Goal: Task Accomplishment & Management: Complete application form

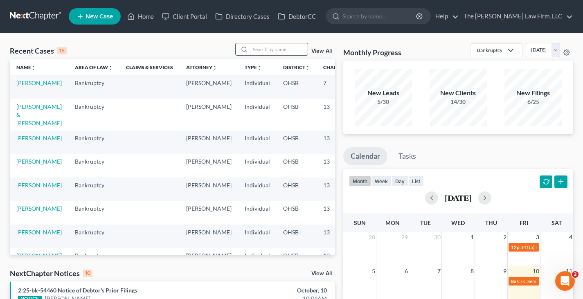
click at [270, 48] on input "search" at bounding box center [278, 49] width 57 height 12
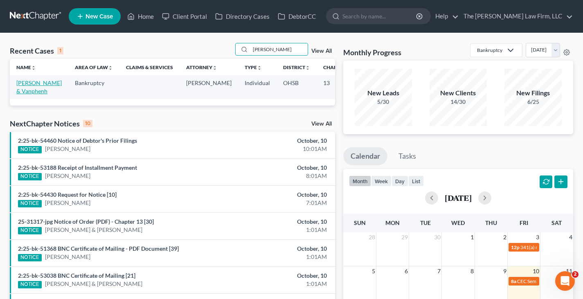
type input "[PERSON_NAME]"
click at [25, 90] on link "[PERSON_NAME] & Vanphenh" at bounding box center [38, 86] width 45 height 15
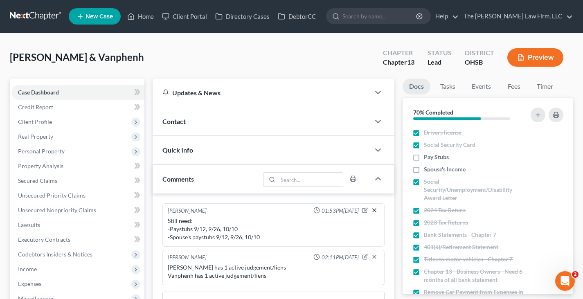
click at [374, 210] on line "button" at bounding box center [374, 210] width 3 height 3
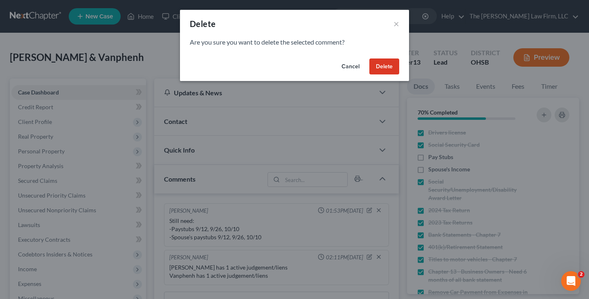
click at [385, 67] on button "Delete" at bounding box center [385, 67] width 30 height 16
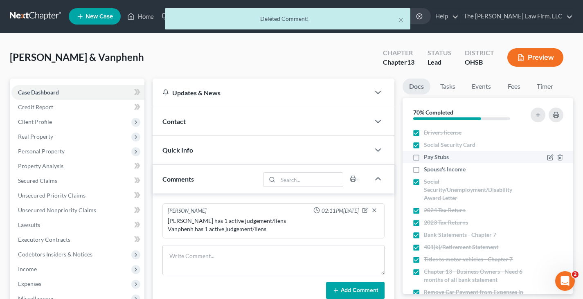
click at [424, 157] on label "Pay Stubs" at bounding box center [436, 157] width 25 height 8
click at [427, 157] on input "Pay Stubs" at bounding box center [429, 155] width 5 height 5
checkbox input "true"
click at [424, 170] on label "Spouse's Income" at bounding box center [445, 169] width 42 height 8
click at [427, 170] on input "Spouse's Income" at bounding box center [429, 167] width 5 height 5
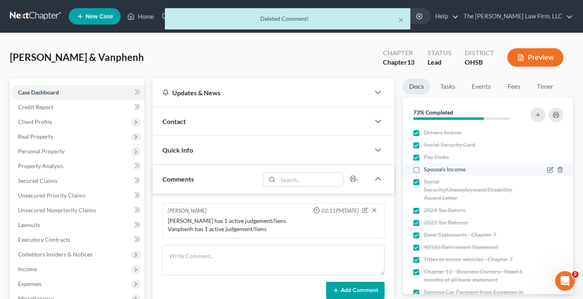
checkbox input "true"
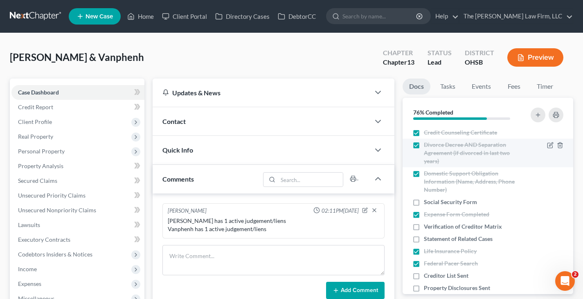
scroll to position [286, 0]
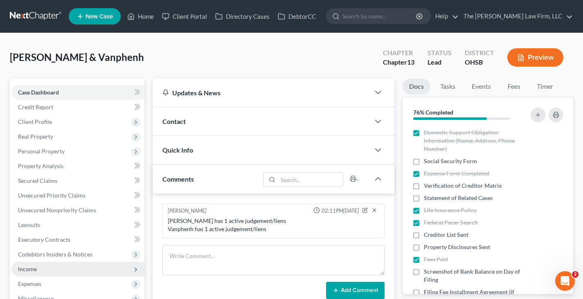
click at [26, 270] on span "Income" at bounding box center [27, 269] width 19 height 7
click at [57, 284] on span "Employment Income" at bounding box center [60, 283] width 52 height 7
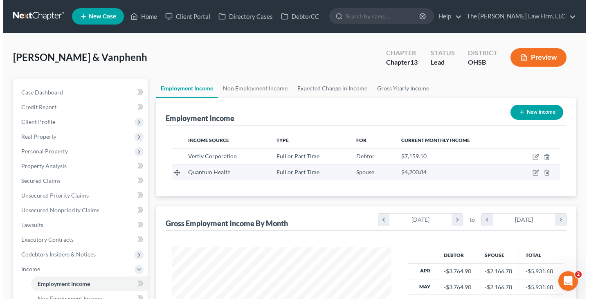
scroll to position [147, 236]
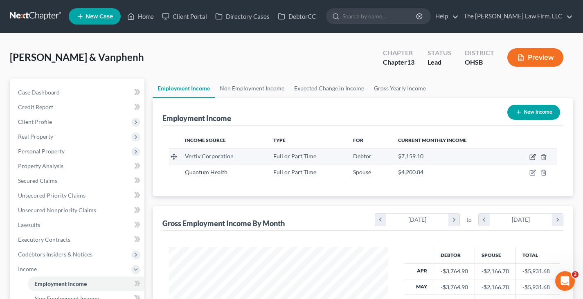
click at [532, 158] on icon "button" at bounding box center [534, 156] width 4 height 4
select select "0"
select select "36"
select select "2"
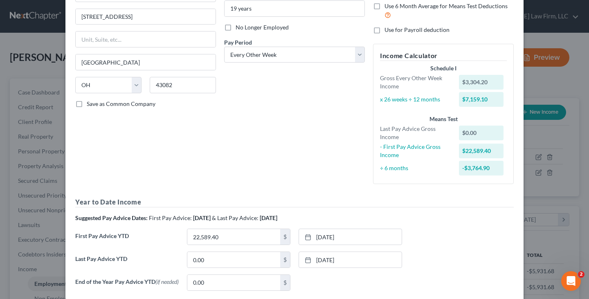
scroll to position [123, 0]
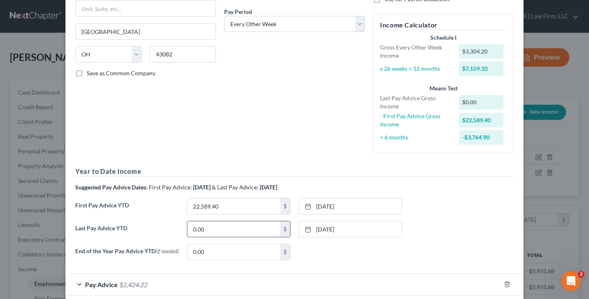
click at [228, 228] on input "0.00" at bounding box center [233, 229] width 93 height 16
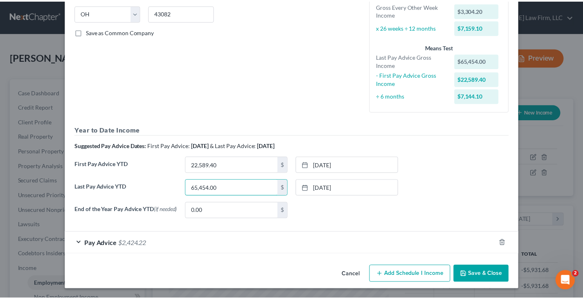
scroll to position [166, 0]
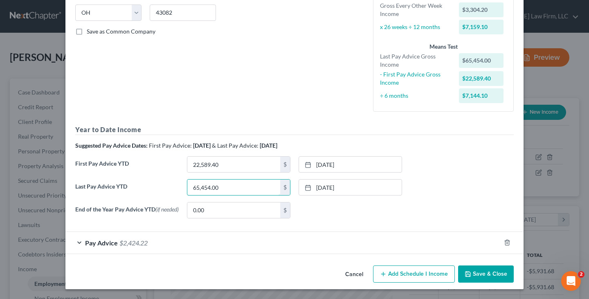
type input "65,454.00"
click at [472, 274] on button "Save & Close" at bounding box center [486, 274] width 56 height 17
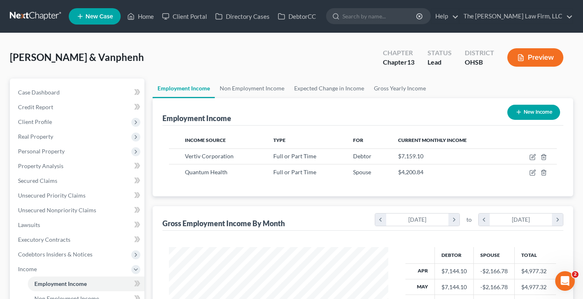
scroll to position [409060, 408971]
click at [382, 90] on link "Gross Yearly Income" at bounding box center [400, 89] width 62 height 20
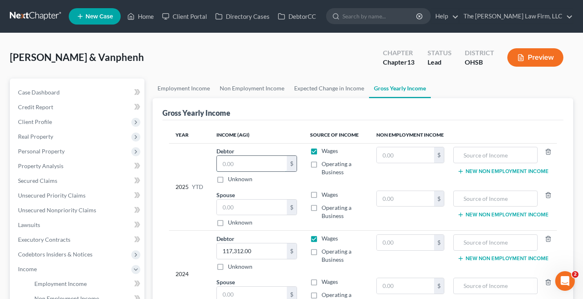
click at [242, 164] on input "text" at bounding box center [252, 164] width 70 height 16
type input "68,758.20"
click at [322, 194] on label "Wages" at bounding box center [330, 195] width 16 height 8
click at [325, 194] on input "Wages" at bounding box center [327, 193] width 5 height 5
checkbox input "true"
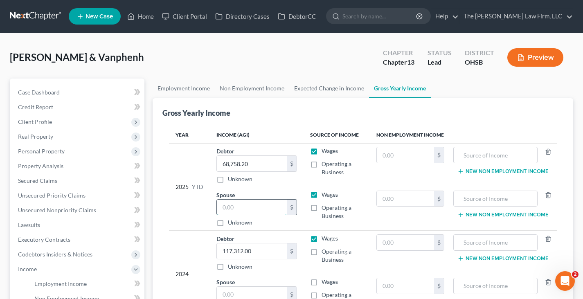
click at [232, 208] on input "text" at bounding box center [252, 208] width 70 height 16
type input "40,464.75"
click at [199, 88] on link "Employment Income" at bounding box center [184, 89] width 62 height 20
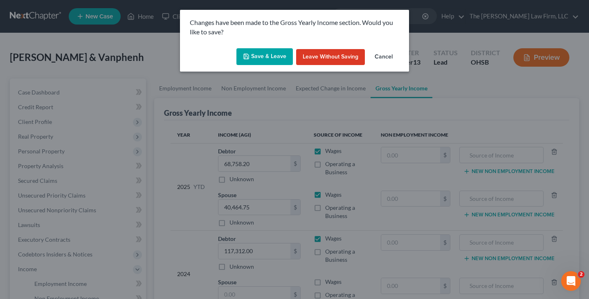
click at [248, 58] on icon "button" at bounding box center [246, 56] width 7 height 7
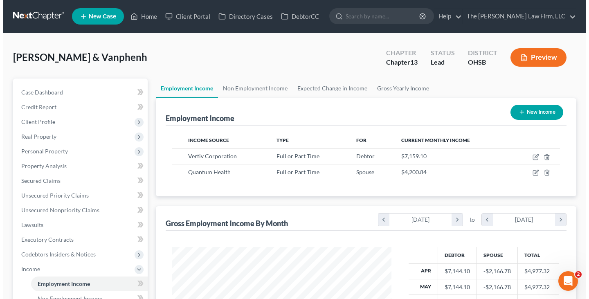
scroll to position [147, 236]
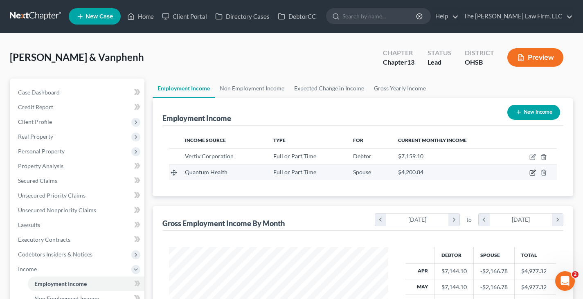
click at [532, 174] on icon "button" at bounding box center [534, 172] width 4 height 4
select select "0"
select select "36"
select select "2"
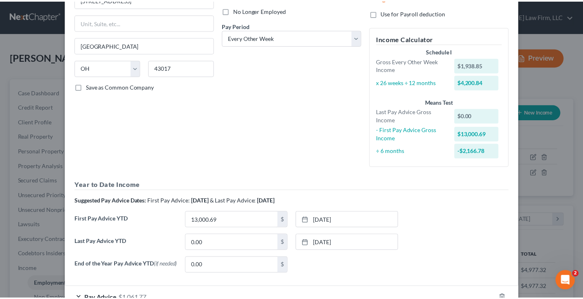
scroll to position [164, 0]
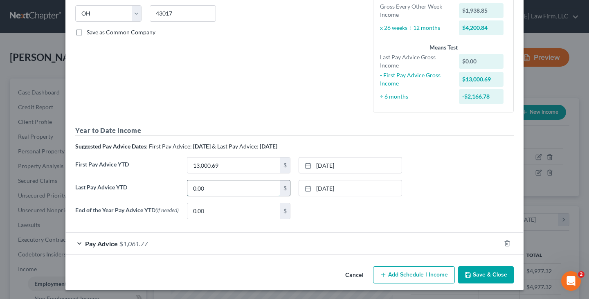
click at [213, 189] on input "0.00" at bounding box center [233, 188] width 93 height 16
type input "38,524.83"
click at [487, 277] on button "Save & Close" at bounding box center [486, 274] width 56 height 17
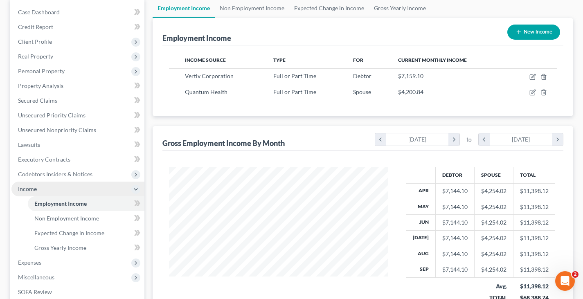
scroll to position [82, 0]
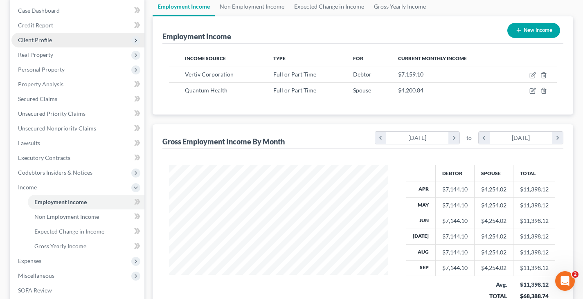
click at [42, 41] on span "Client Profile" at bounding box center [35, 39] width 34 height 7
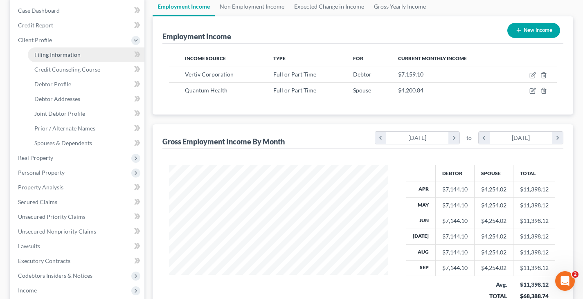
click at [58, 56] on span "Filing Information" at bounding box center [57, 54] width 46 height 7
select select "1"
select select "3"
select select "36"
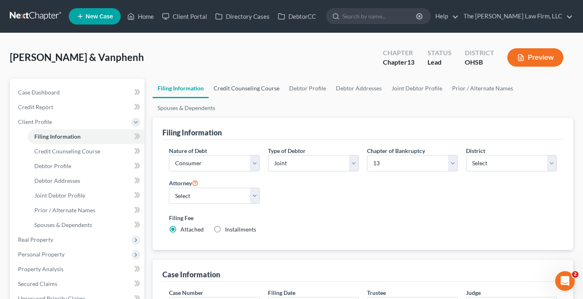
click at [256, 88] on link "Credit Counseling Course" at bounding box center [247, 89] width 76 height 20
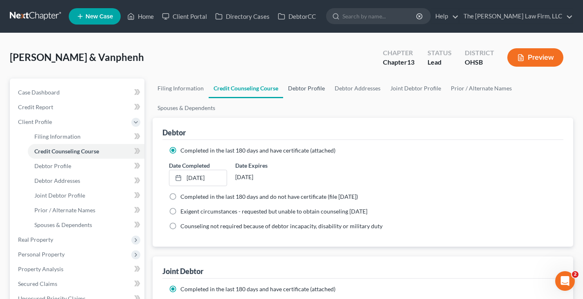
click at [298, 88] on link "Debtor Profile" at bounding box center [306, 89] width 47 height 20
select select "1"
select select "4"
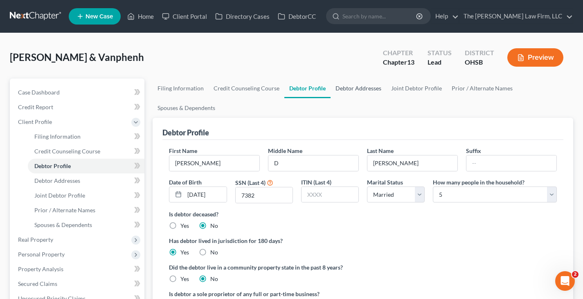
click at [356, 89] on link "Debtor Addresses" at bounding box center [359, 89] width 56 height 20
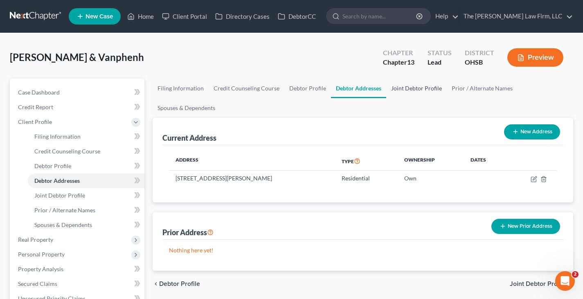
click at [419, 88] on link "Joint Debtor Profile" at bounding box center [416, 89] width 61 height 20
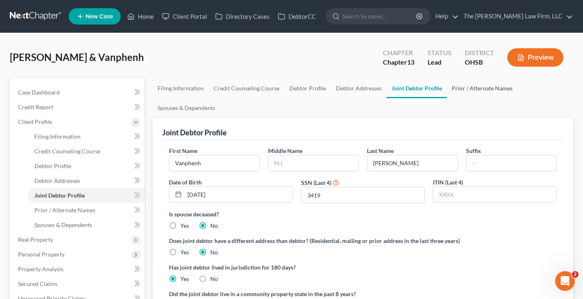
click at [457, 90] on link "Prior / Alternate Names" at bounding box center [482, 89] width 71 height 20
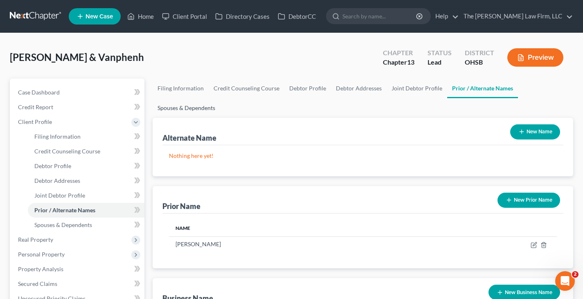
click at [201, 108] on link "Spouses & Dependents" at bounding box center [187, 108] width 68 height 20
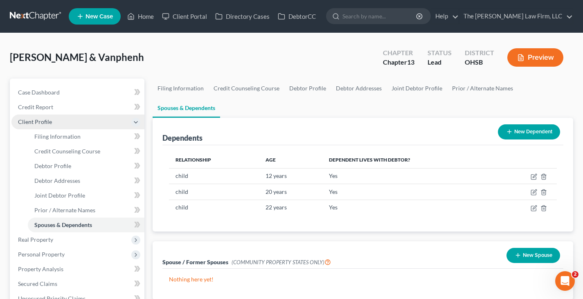
click at [65, 124] on span "Client Profile" at bounding box center [77, 122] width 133 height 15
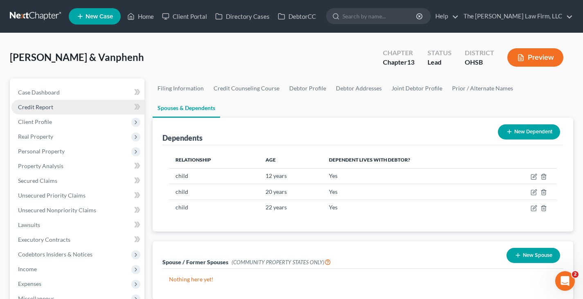
click at [63, 109] on link "Credit Report" at bounding box center [77, 107] width 133 height 15
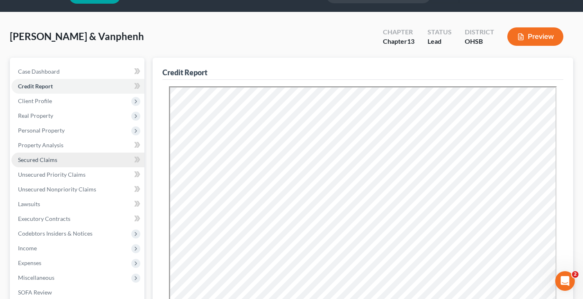
scroll to position [41, 0]
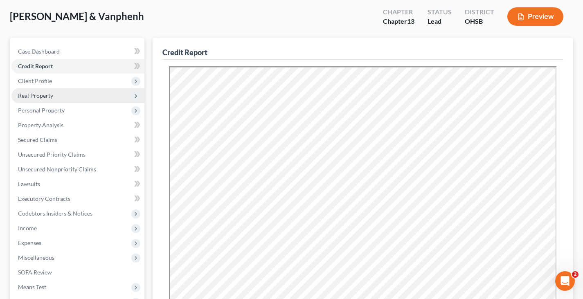
click at [51, 92] on span "Real Property" at bounding box center [35, 95] width 35 height 7
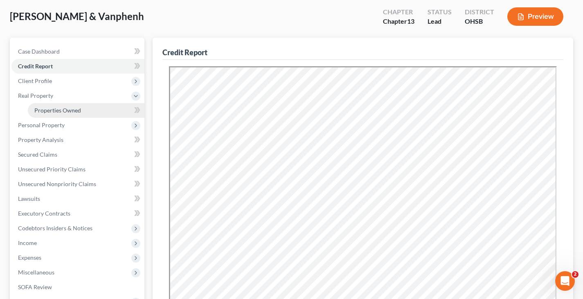
click at [58, 110] on span "Properties Owned" at bounding box center [57, 110] width 47 height 7
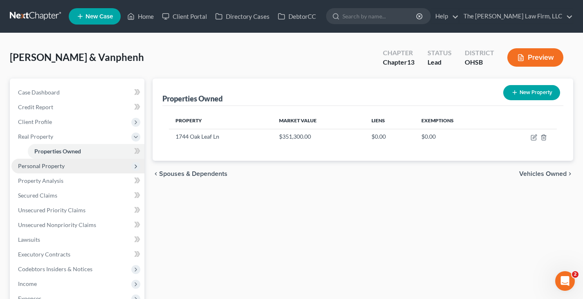
click at [54, 165] on span "Personal Property" at bounding box center [41, 165] width 47 height 7
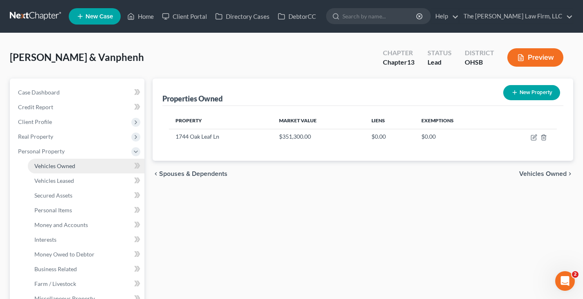
click at [54, 165] on span "Vehicles Owned" at bounding box center [54, 165] width 41 height 7
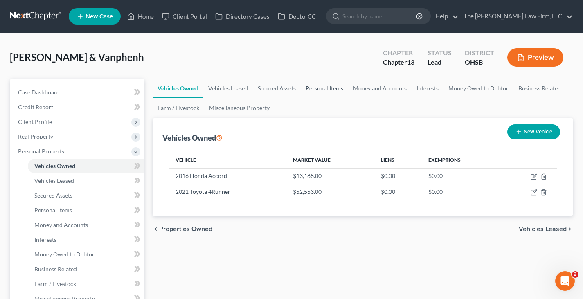
click at [309, 88] on link "Personal Items" at bounding box center [324, 89] width 47 height 20
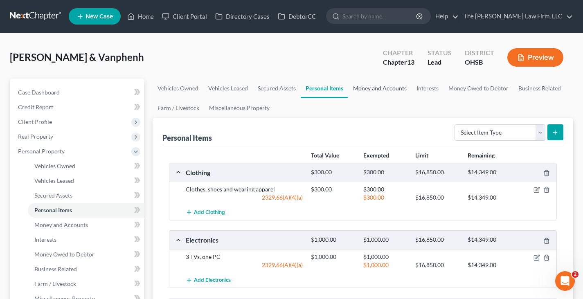
click at [381, 88] on link "Money and Accounts" at bounding box center [379, 89] width 63 height 20
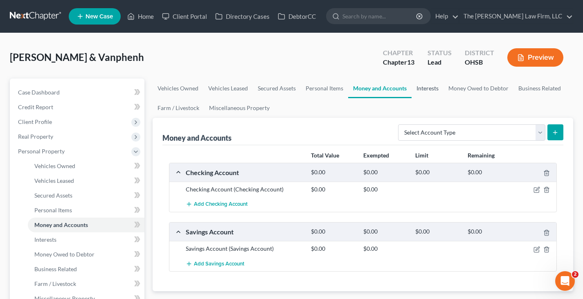
click at [426, 90] on link "Interests" at bounding box center [428, 89] width 32 height 20
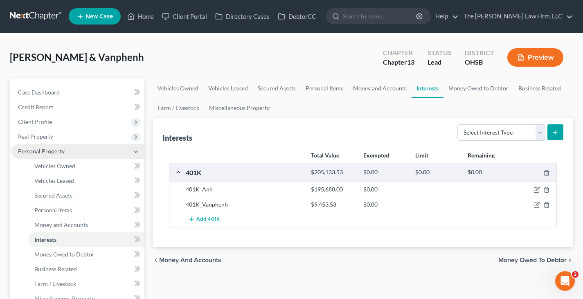
click at [82, 151] on span "Personal Property" at bounding box center [77, 151] width 133 height 15
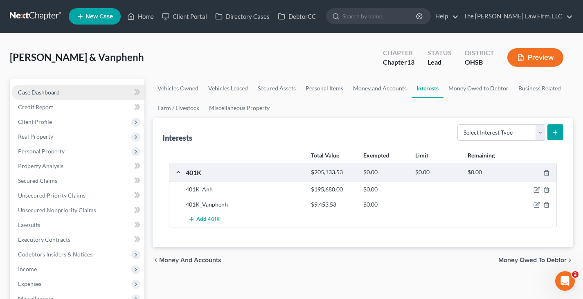
click at [52, 94] on span "Case Dashboard" at bounding box center [39, 92] width 42 height 7
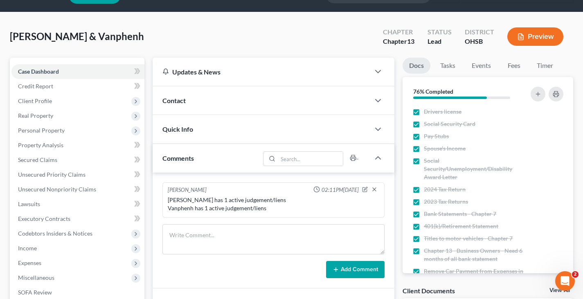
scroll to position [41, 0]
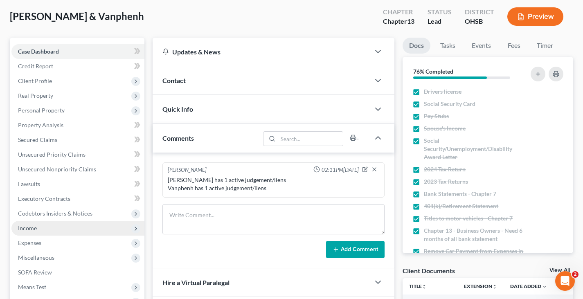
click at [33, 230] on span "Income" at bounding box center [27, 228] width 19 height 7
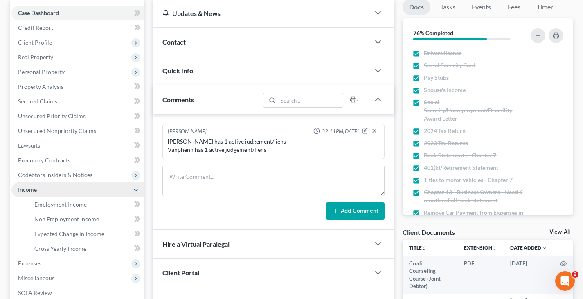
scroll to position [123, 0]
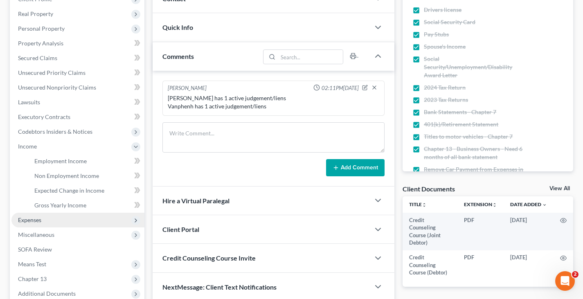
click at [37, 221] on span "Expenses" at bounding box center [29, 219] width 23 height 7
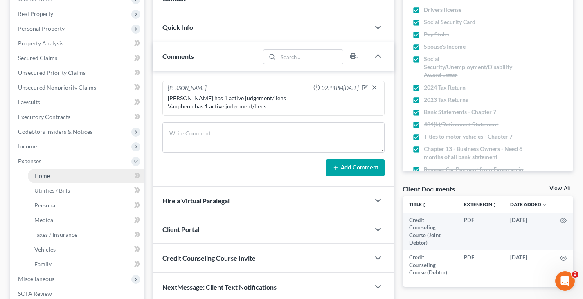
click at [42, 178] on span "Home" at bounding box center [42, 175] width 16 height 7
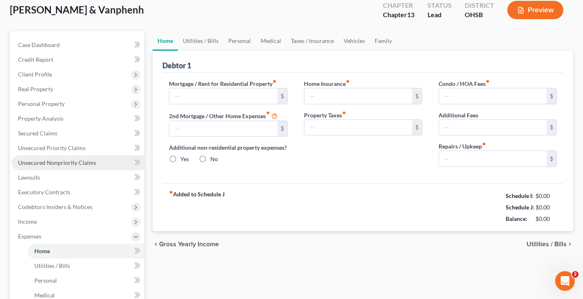
type input "1,919.00"
type input "0.00"
radio input "true"
type input "0.00"
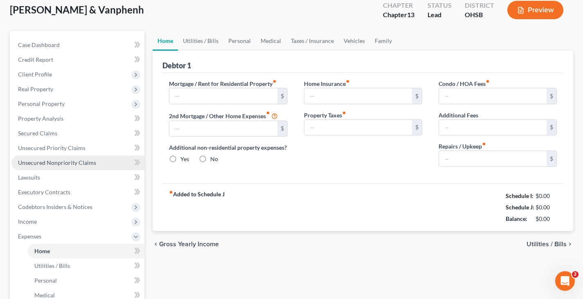
type input "0.00"
type input "100.00"
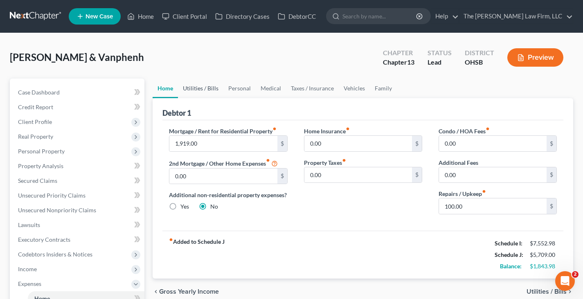
click at [207, 90] on link "Utilities / Bills" at bounding box center [200, 89] width 45 height 20
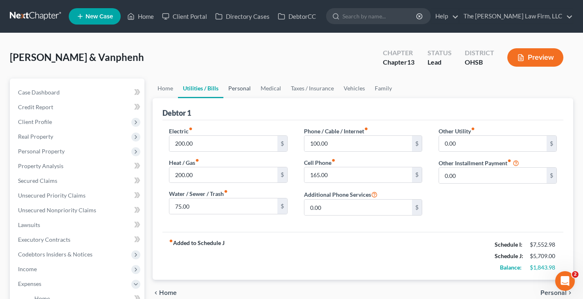
click at [240, 88] on link "Personal" at bounding box center [239, 89] width 32 height 20
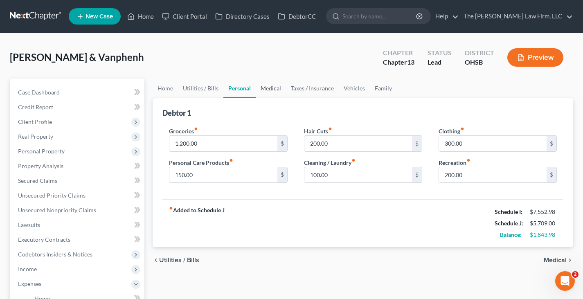
click at [272, 90] on link "Medical" at bounding box center [271, 89] width 30 height 20
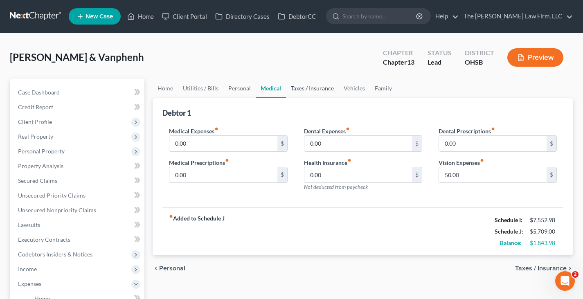
click at [297, 89] on link "Taxes / Insurance" at bounding box center [312, 89] width 53 height 20
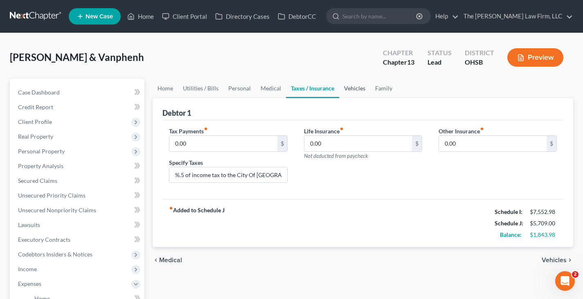
click at [352, 89] on link "Vehicles" at bounding box center [354, 89] width 31 height 20
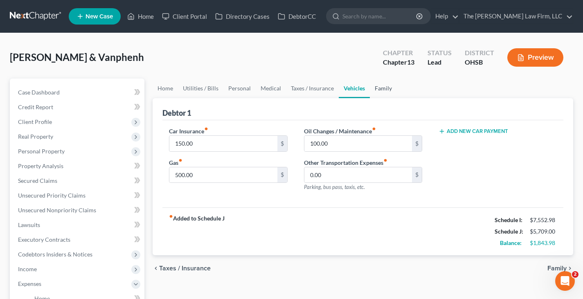
click at [378, 90] on link "Family" at bounding box center [383, 89] width 27 height 20
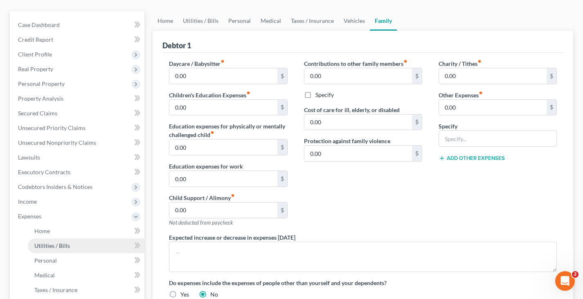
scroll to position [82, 0]
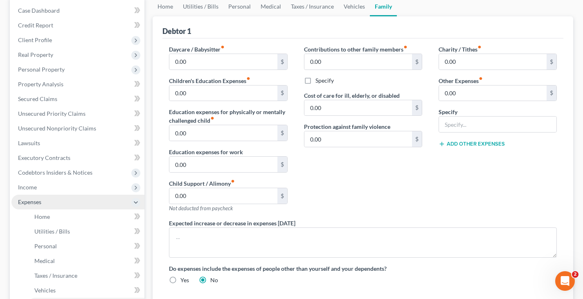
click at [64, 201] on span "Expenses" at bounding box center [77, 202] width 133 height 15
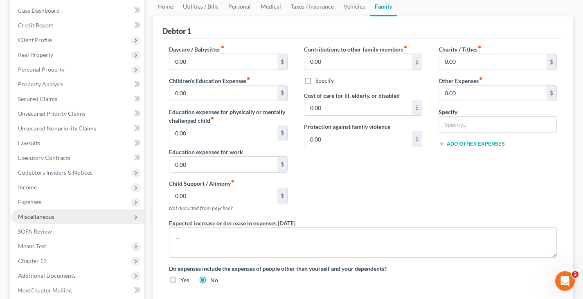
click at [52, 218] on span "Miscellaneous" at bounding box center [36, 216] width 36 height 7
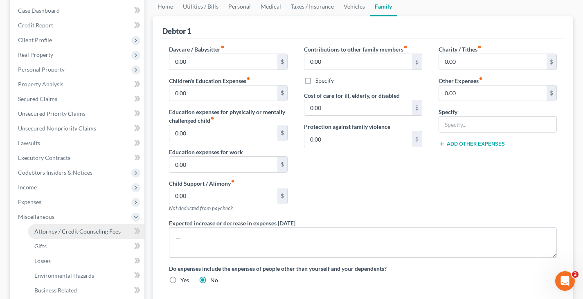
click at [72, 233] on span "Attorney / Credit Counseling Fees" at bounding box center [77, 231] width 86 height 7
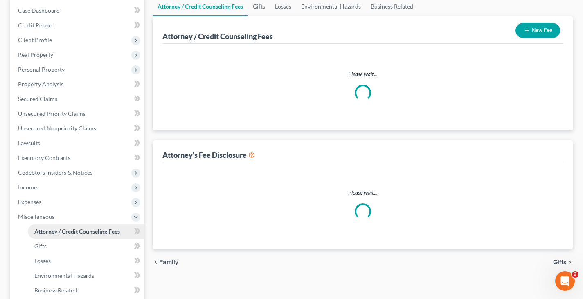
scroll to position [81, 0]
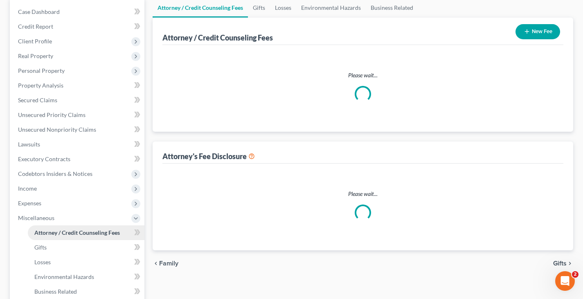
select select "0"
select select "1"
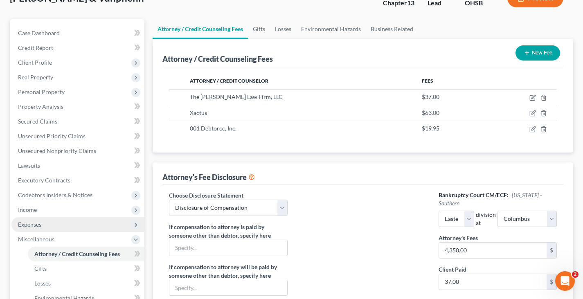
scroll to position [123, 0]
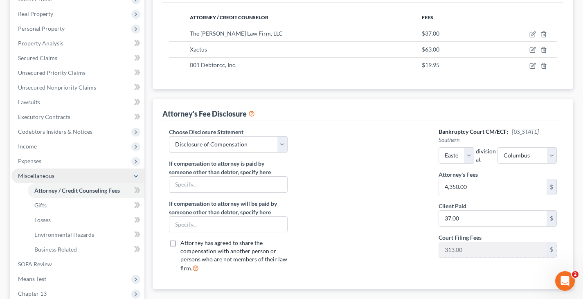
click at [64, 176] on span "Miscellaneous" at bounding box center [77, 176] width 133 height 15
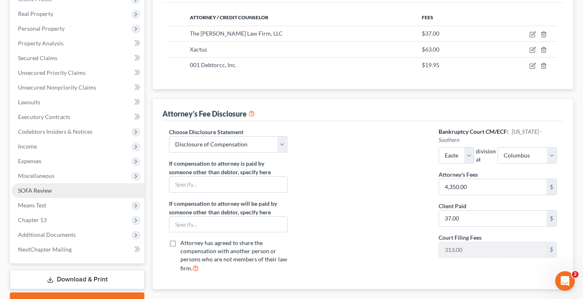
click at [60, 190] on link "SOFA Review" at bounding box center [77, 190] width 133 height 15
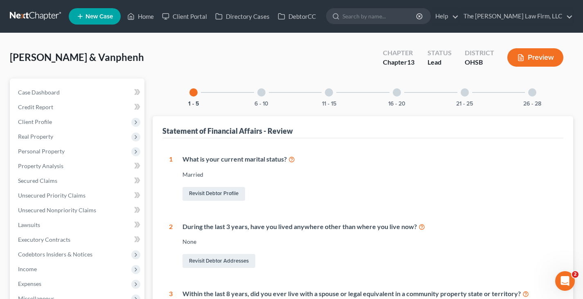
click at [521, 59] on icon "button" at bounding box center [520, 57] width 7 height 7
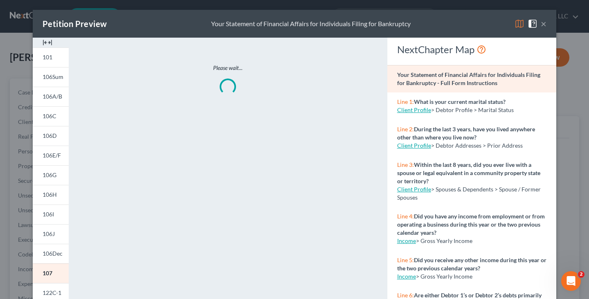
click at [46, 42] on img at bounding box center [48, 43] width 10 height 10
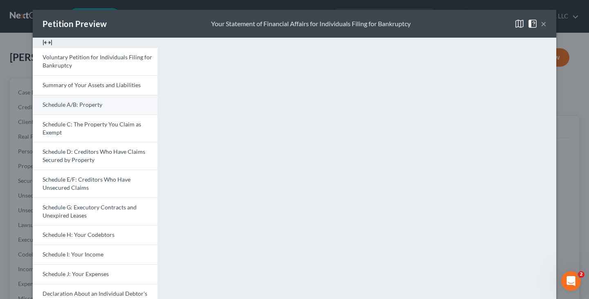
click at [64, 103] on span "Schedule A/B: Property" at bounding box center [73, 104] width 60 height 7
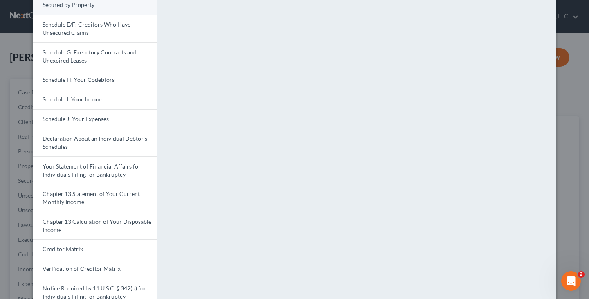
scroll to position [164, 0]
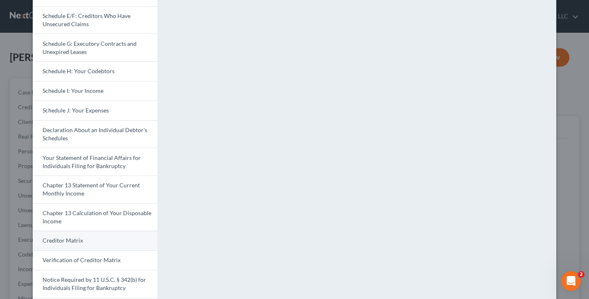
click at [89, 237] on link "Creditor Matrix" at bounding box center [95, 241] width 125 height 20
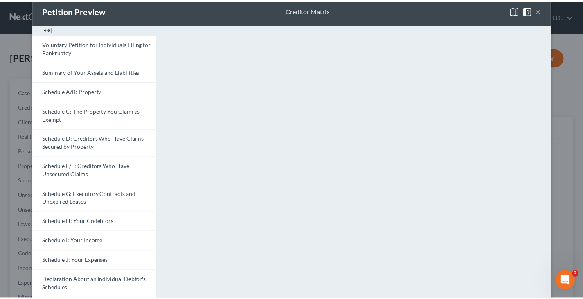
scroll to position [0, 0]
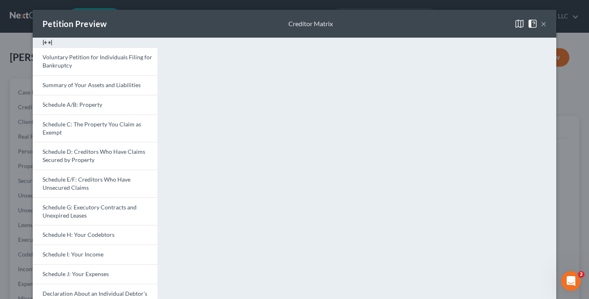
drag, startPoint x: 398, startPoint y: 18, endPoint x: 406, endPoint y: 18, distance: 8.6
click at [398, 18] on div "Petition Preview Creditor Matrix ×" at bounding box center [295, 24] width 524 height 28
click at [541, 23] on button "×" at bounding box center [544, 24] width 6 height 10
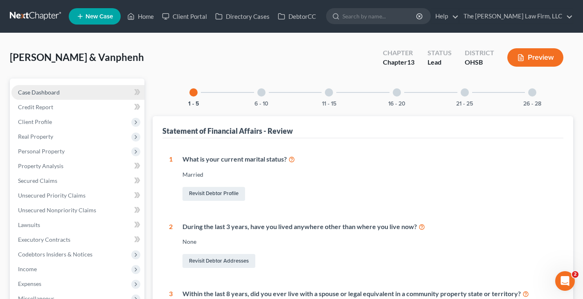
drag, startPoint x: 50, startPoint y: 92, endPoint x: 58, endPoint y: 92, distance: 7.8
click at [50, 93] on span "Case Dashboard" at bounding box center [39, 92] width 42 height 7
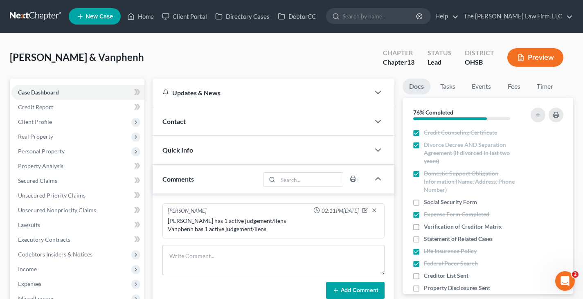
scroll to position [286, 0]
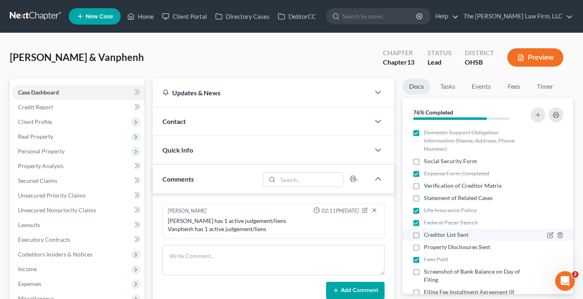
click at [424, 234] on label "Creditor List Sent" at bounding box center [446, 235] width 45 height 8
click at [427, 234] on input "Creditor List Sent" at bounding box center [429, 233] width 5 height 5
checkbox input "true"
click at [424, 248] on label "Property Disclosures Sent" at bounding box center [457, 247] width 66 height 8
click at [427, 248] on input "Property Disclosures Sent" at bounding box center [429, 245] width 5 height 5
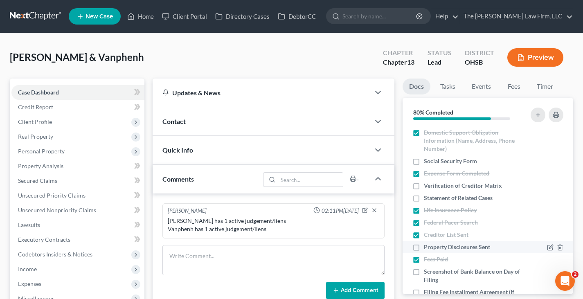
checkbox input "true"
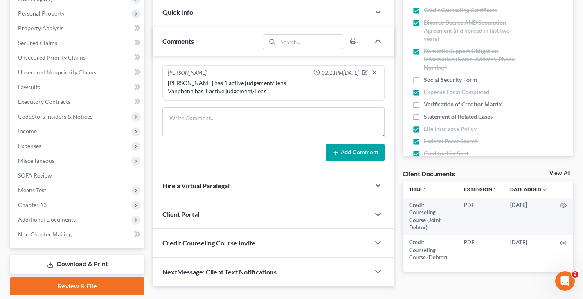
scroll to position [164, 0]
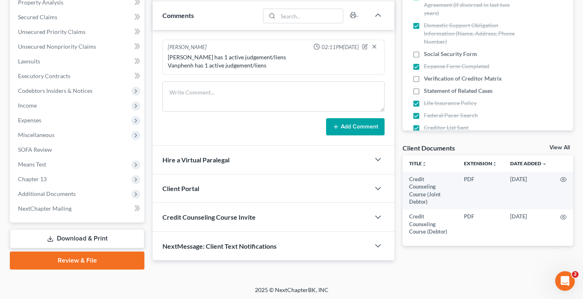
click at [62, 234] on link "Download & Print" at bounding box center [77, 238] width 135 height 19
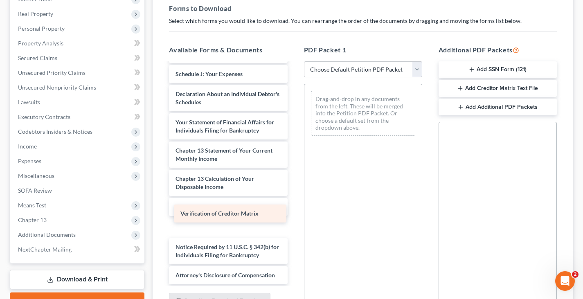
scroll to position [256, 0]
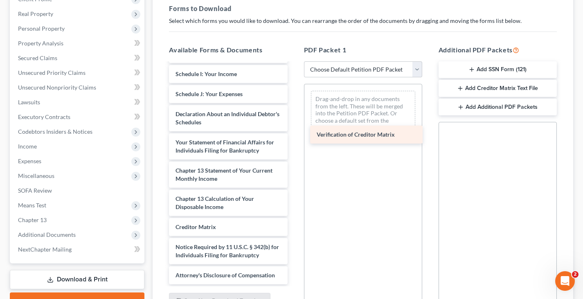
drag, startPoint x: 233, startPoint y: 218, endPoint x: 379, endPoint y: 132, distance: 169.1
click at [294, 132] on div "Verification of Creditor Matrix Credit Counseling Course (Joint Debtor) Credit …" at bounding box center [227, 49] width 131 height 469
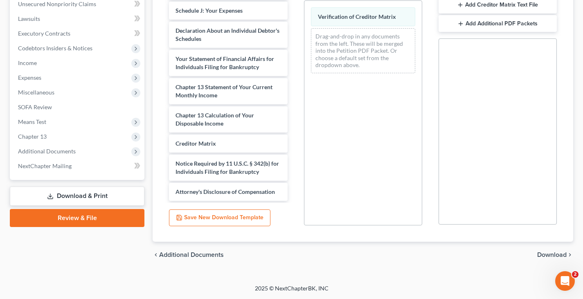
click at [553, 256] on span "Download" at bounding box center [551, 255] width 29 height 7
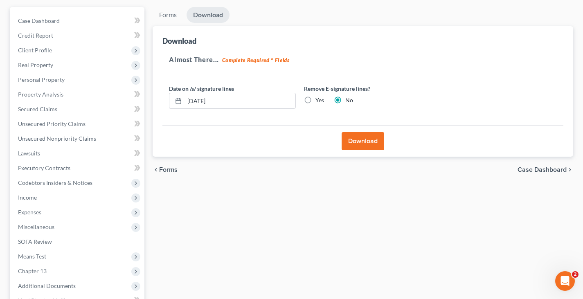
scroll to position [43, 0]
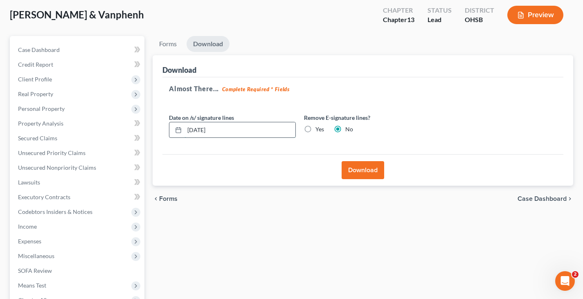
click at [218, 130] on input "[DATE]" at bounding box center [240, 130] width 111 height 16
type input "[DATE]"
click at [356, 169] on button "Download" at bounding box center [363, 170] width 43 height 18
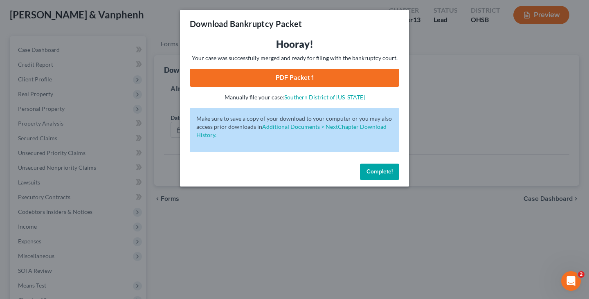
click at [292, 75] on link "PDF Packet 1" at bounding box center [295, 78] width 210 height 18
click at [374, 171] on span "Complete!" at bounding box center [380, 171] width 26 height 7
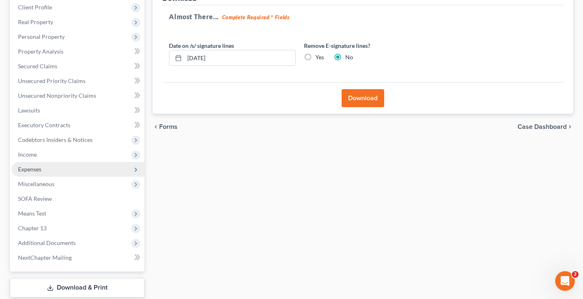
scroll to position [124, 0]
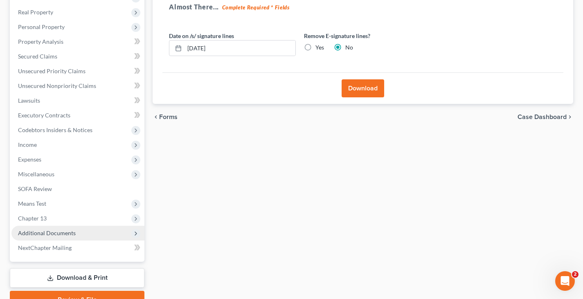
drag, startPoint x: 34, startPoint y: 232, endPoint x: 38, endPoint y: 234, distance: 4.6
click at [35, 232] on span "Additional Documents" at bounding box center [47, 233] width 58 height 7
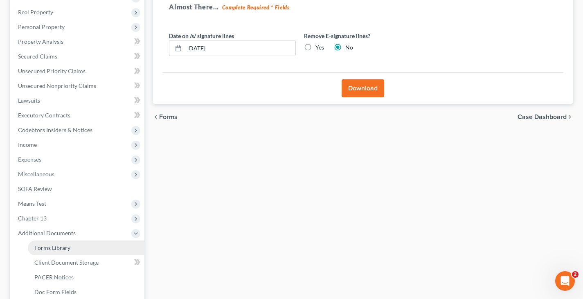
click at [50, 247] on span "Forms Library" at bounding box center [52, 247] width 36 height 7
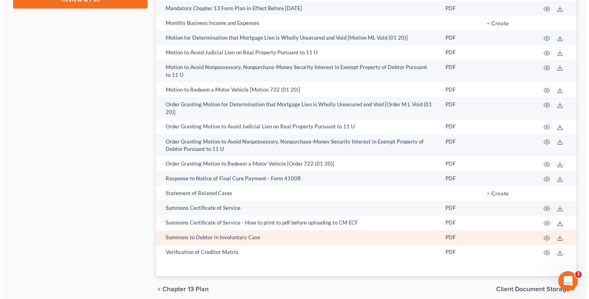
scroll to position [532, 0]
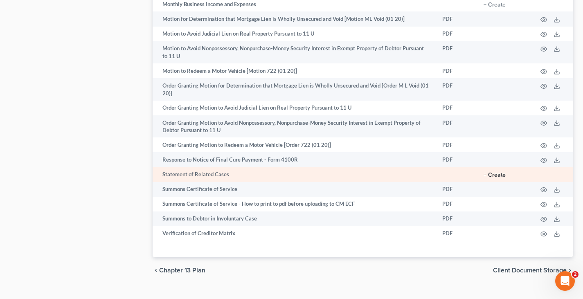
click at [500, 178] on button "+ Create" at bounding box center [495, 175] width 22 height 6
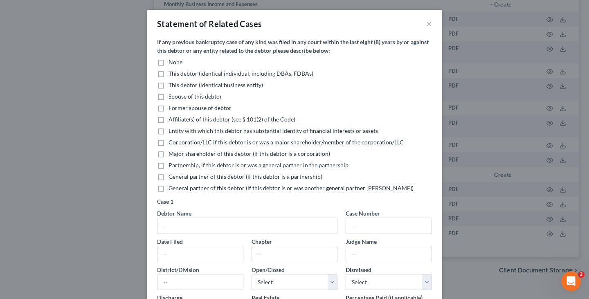
click at [169, 61] on label "None" at bounding box center [176, 62] width 14 height 8
click at [172, 61] on input "None" at bounding box center [174, 60] width 5 height 5
checkbox input "true"
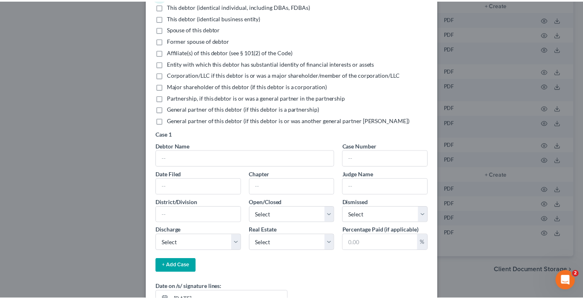
scroll to position [128, 0]
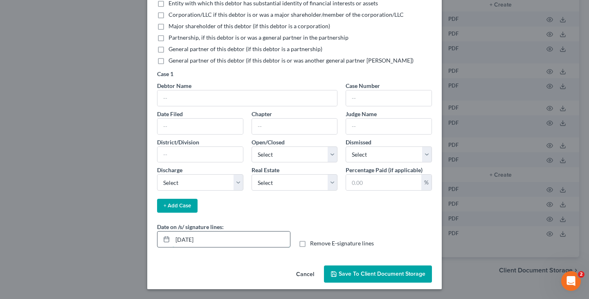
click at [203, 239] on input "[DATE]" at bounding box center [231, 240] width 117 height 16
type input "[DATE]"
click at [340, 276] on span "Save to Client Document Storage" at bounding box center [382, 273] width 87 height 7
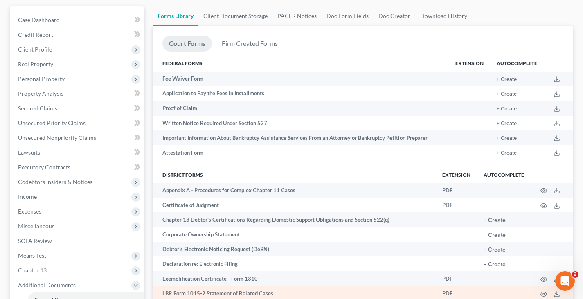
scroll to position [41, 0]
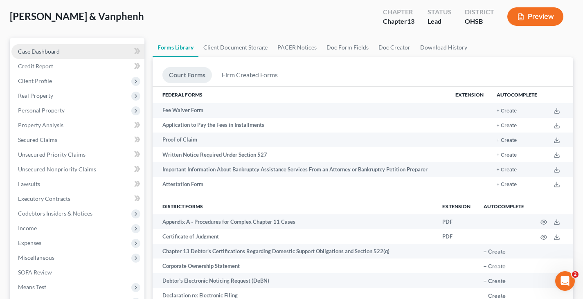
click at [42, 52] on span "Case Dashboard" at bounding box center [39, 51] width 42 height 7
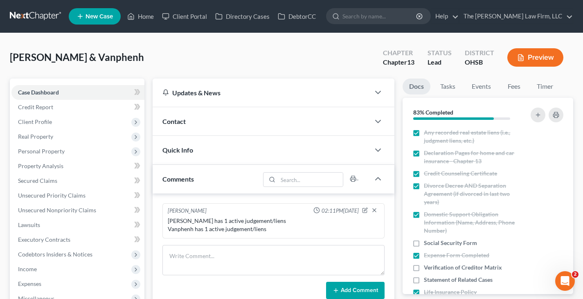
scroll to position [246, 0]
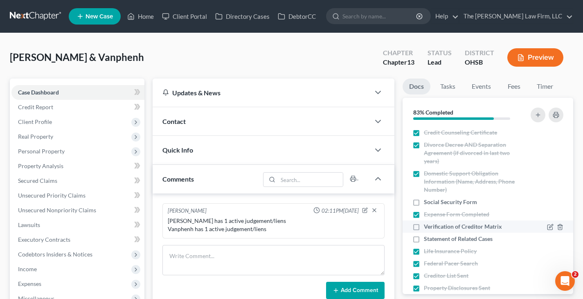
click at [424, 228] on label "Verification of Creditor Matrix" at bounding box center [463, 227] width 78 height 8
click at [427, 228] on input "Verification of Creditor Matrix" at bounding box center [429, 225] width 5 height 5
checkbox input "true"
click at [424, 240] on label "Statement of Related Cases" at bounding box center [458, 239] width 69 height 8
click at [427, 240] on input "Statement of Related Cases" at bounding box center [429, 237] width 5 height 5
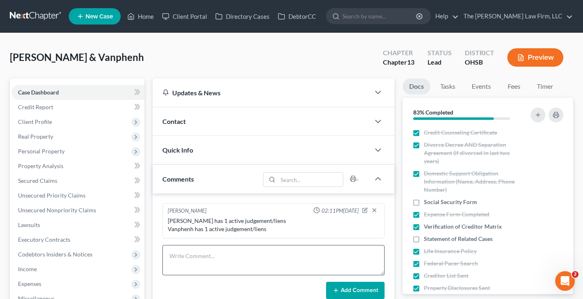
checkbox input "true"
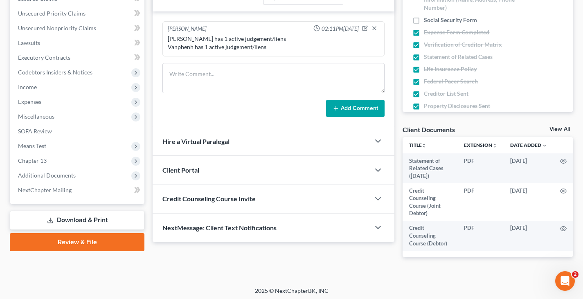
scroll to position [185, 0]
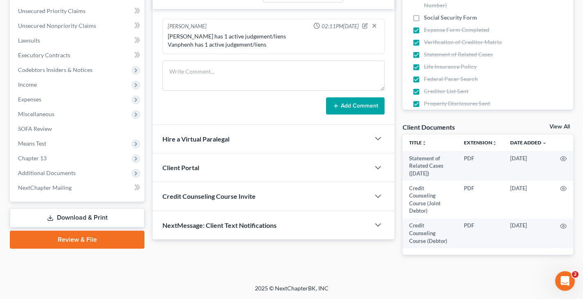
click at [110, 217] on link "Download & Print" at bounding box center [77, 217] width 135 height 19
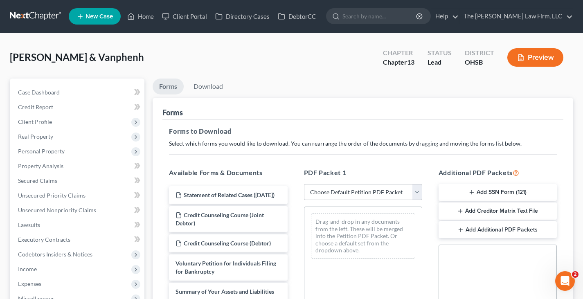
click at [475, 191] on button "Add SSN Form (121)" at bounding box center [498, 192] width 118 height 17
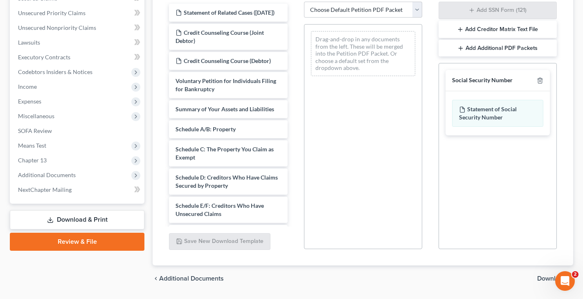
scroll to position [206, 0]
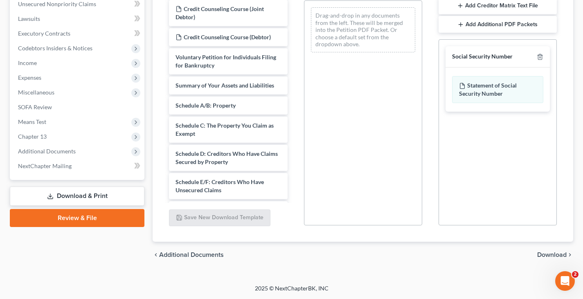
click at [543, 255] on span "Download" at bounding box center [551, 255] width 29 height 7
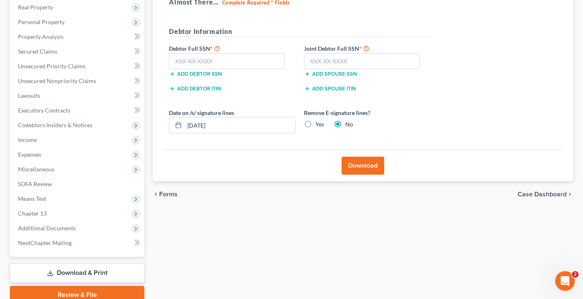
scroll to position [2, 0]
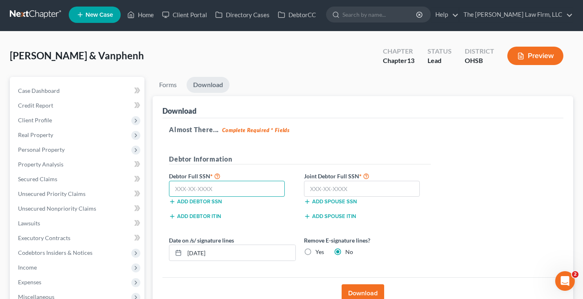
click at [176, 189] on input "text" at bounding box center [227, 189] width 116 height 16
type input "586-52-7382"
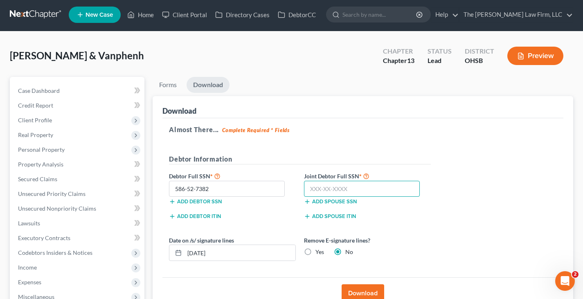
click at [312, 187] on input "text" at bounding box center [362, 189] width 116 height 16
click at [311, 190] on input "text" at bounding box center [362, 189] width 116 height 16
type input "580-18-3419"
click at [219, 253] on input "[DATE]" at bounding box center [240, 253] width 111 height 16
type input "[DATE]"
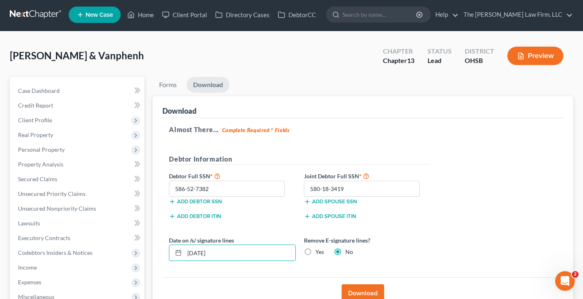
click at [369, 291] on button "Download" at bounding box center [363, 293] width 43 height 18
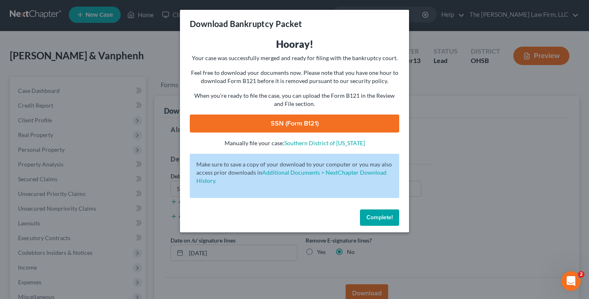
click at [259, 121] on link "SSN (Form B121)" at bounding box center [295, 124] width 210 height 18
click at [377, 214] on span "Complete!" at bounding box center [380, 217] width 26 height 7
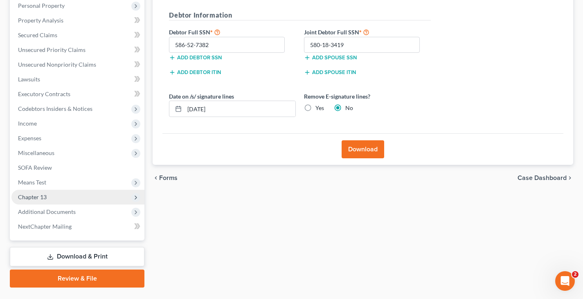
scroll to position [165, 0]
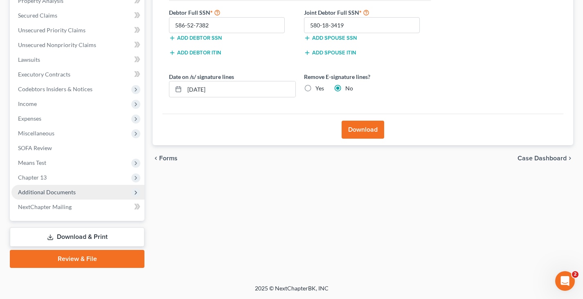
click at [61, 193] on span "Additional Documents" at bounding box center [47, 192] width 58 height 7
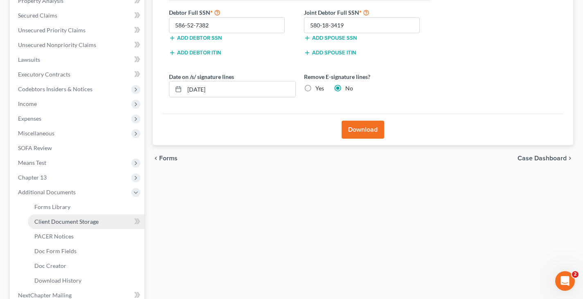
click at [72, 221] on span "Client Document Storage" at bounding box center [66, 221] width 64 height 7
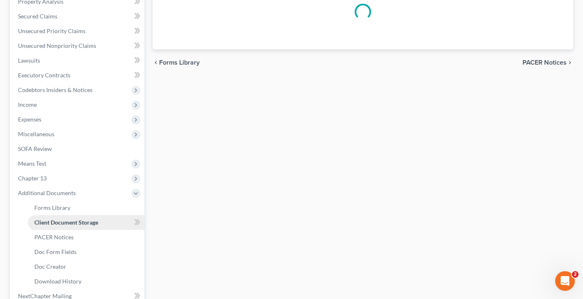
select select "7"
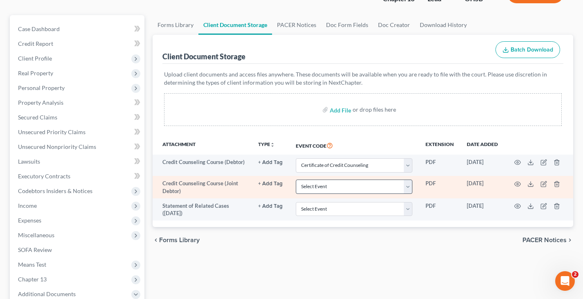
scroll to position [82, 0]
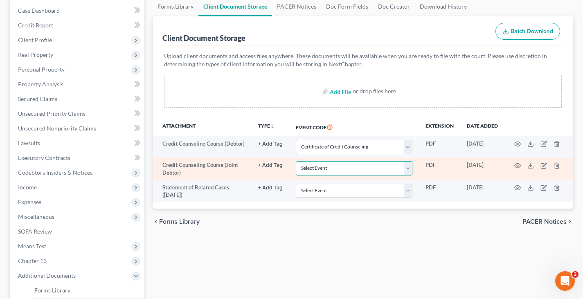
click at [408, 167] on select "Select Event 20 Largest Unsecured Creditors Amended Document Amended List of Cr…" at bounding box center [354, 168] width 117 height 14
select select "7"
click at [296, 161] on select "Select Event 20 Largest Unsecured Creditors Amended Document Amended List of Cr…" at bounding box center [354, 168] width 117 height 14
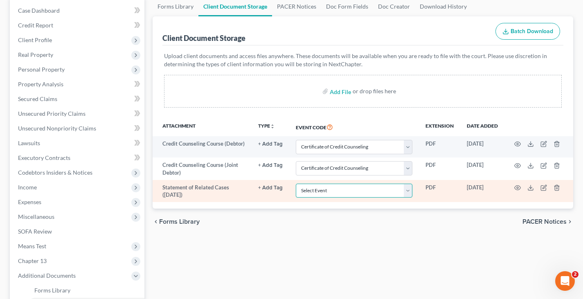
drag, startPoint x: 410, startPoint y: 191, endPoint x: 409, endPoint y: 187, distance: 4.4
click at [410, 191] on select "Select Event 20 Largest Unsecured Creditors Amended Document Amended List of Cr…" at bounding box center [354, 191] width 117 height 14
select select "52"
click at [296, 184] on select "Select Event 20 Largest Unsecured Creditors Amended Document Amended List of Cr…" at bounding box center [354, 191] width 117 height 14
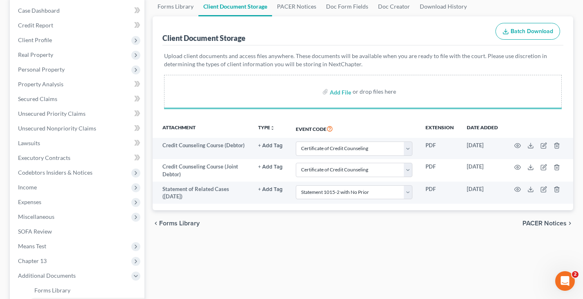
select select "7"
select select "52"
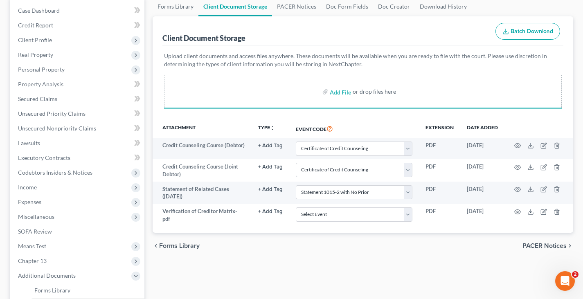
select select "7"
select select "52"
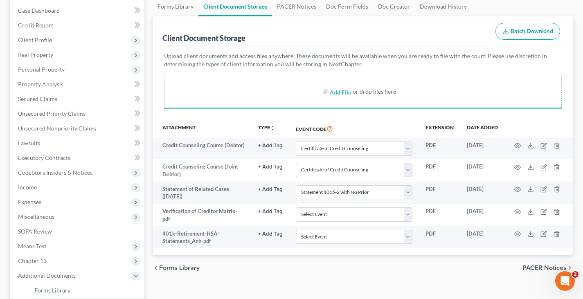
select select "7"
select select "52"
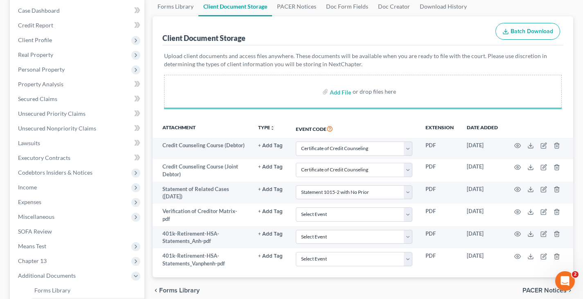
select select "7"
select select "52"
select select "7"
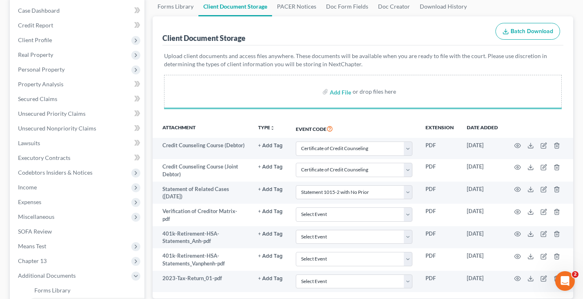
select select "52"
select select "7"
select select "52"
select select "7"
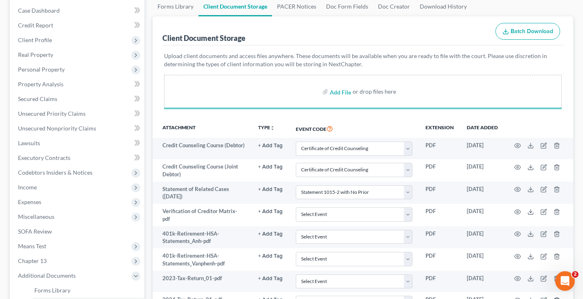
select select "7"
select select "52"
select select "7"
select select "52"
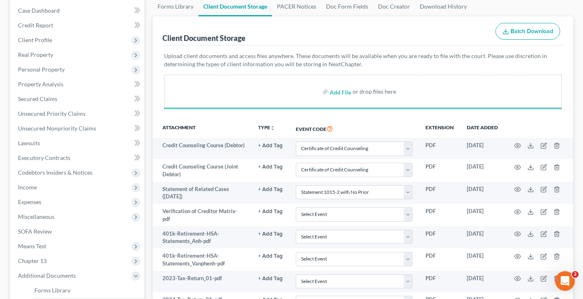
select select "7"
select select "52"
select select "7"
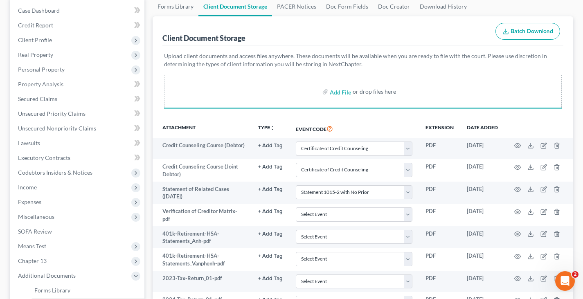
select select "52"
select select "7"
select select "52"
select select "7"
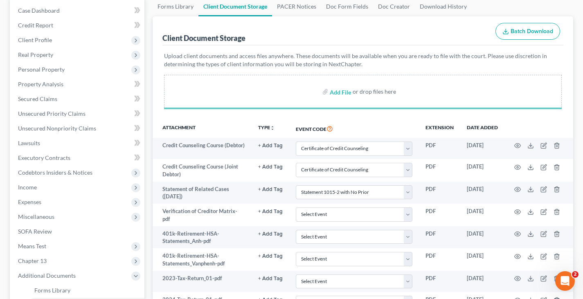
select select "7"
select select "52"
select select "7"
select select "52"
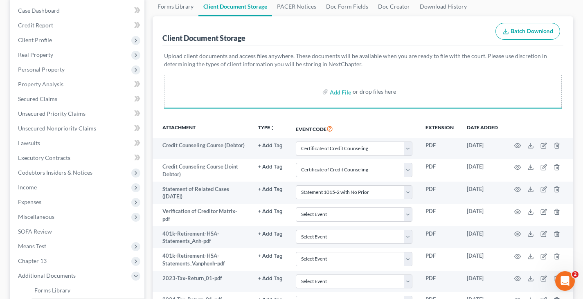
select select "7"
select select "52"
select select "7"
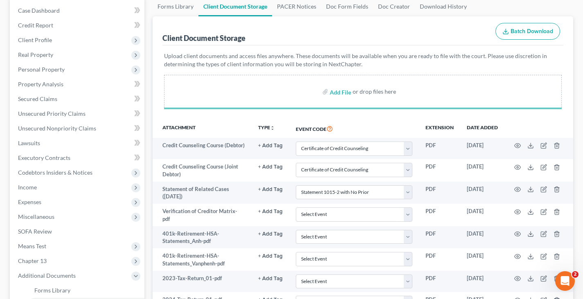
select select "52"
select select "7"
select select "52"
select select "7"
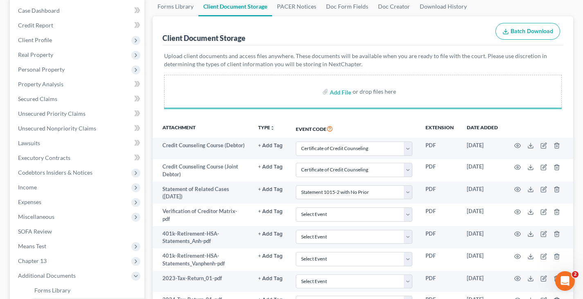
select select "7"
select select "52"
select select "7"
select select "52"
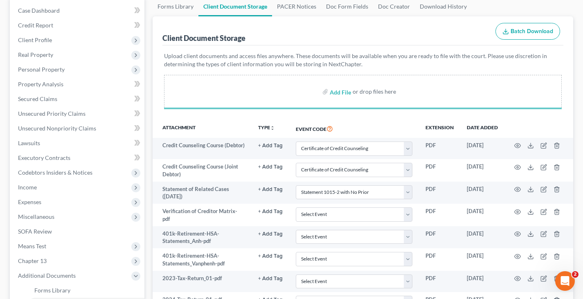
select select "7"
select select "52"
select select "7"
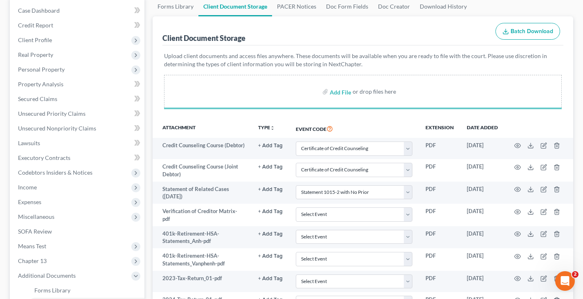
select select "52"
select select "7"
select select "52"
select select "7"
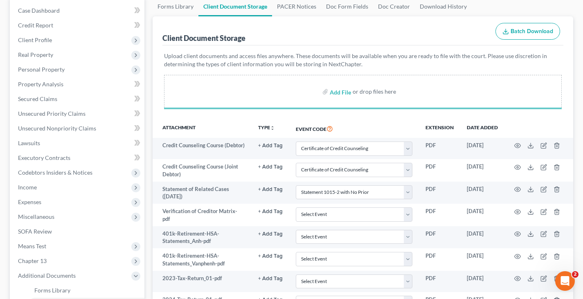
select select "7"
select select "52"
select select "7"
select select "52"
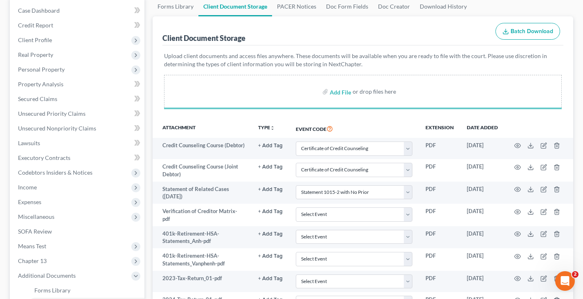
select select "7"
select select "52"
select select "7"
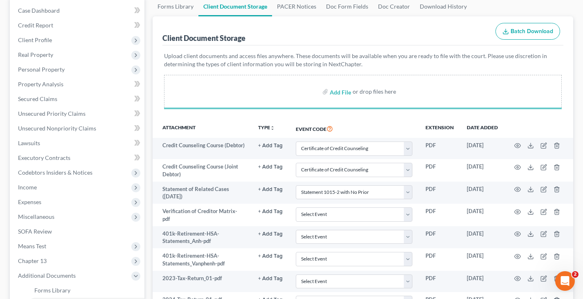
select select "52"
select select "7"
select select "52"
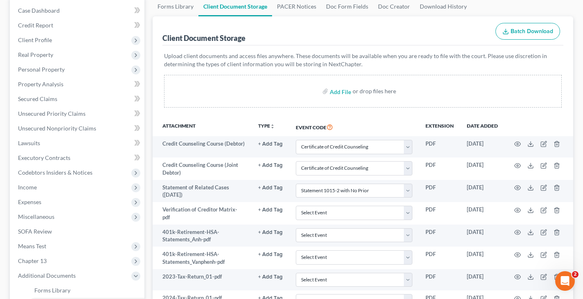
select select "7"
select select "52"
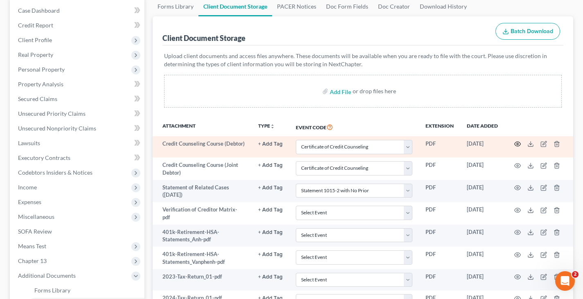
click at [518, 144] on circle "button" at bounding box center [518, 144] width 2 height 2
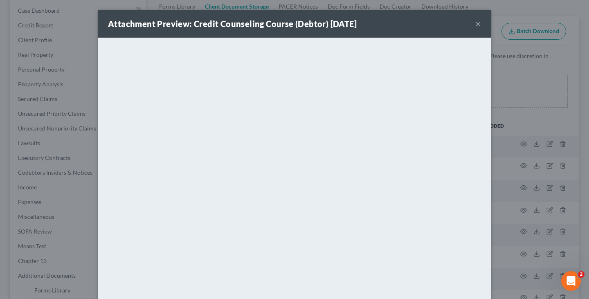
click at [475, 24] on button "×" at bounding box center [478, 24] width 6 height 10
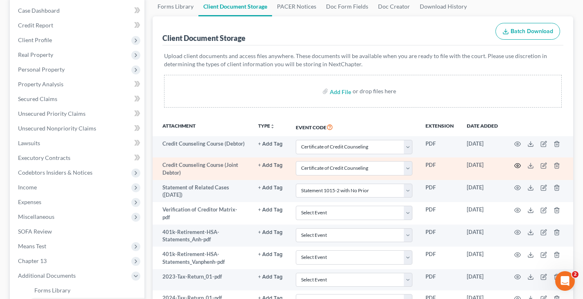
click at [518, 166] on circle "button" at bounding box center [518, 166] width 2 height 2
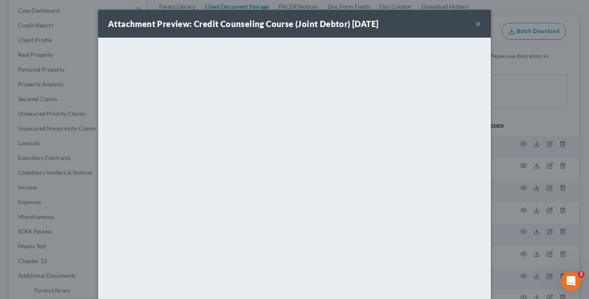
click at [475, 23] on button "×" at bounding box center [478, 24] width 6 height 10
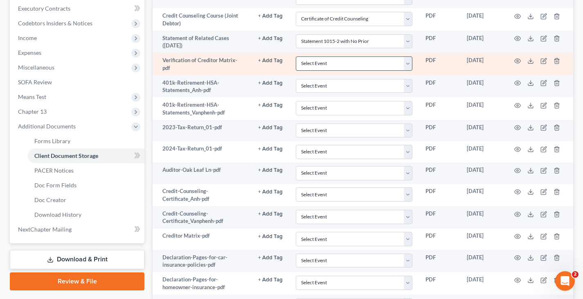
scroll to position [246, 0]
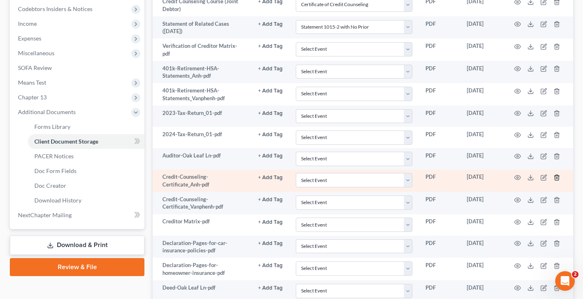
click at [557, 176] on icon "button" at bounding box center [557, 177] width 7 height 7
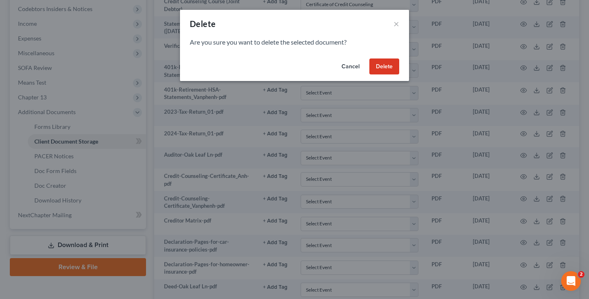
click at [389, 67] on button "Delete" at bounding box center [385, 67] width 30 height 16
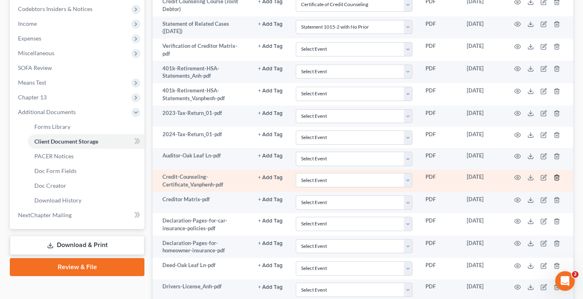
click at [557, 176] on icon "button" at bounding box center [557, 177] width 7 height 7
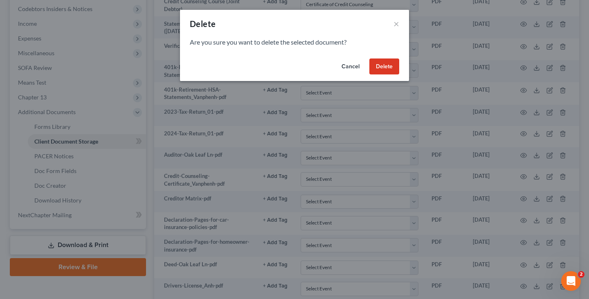
click at [383, 64] on button "Delete" at bounding box center [385, 67] width 30 height 16
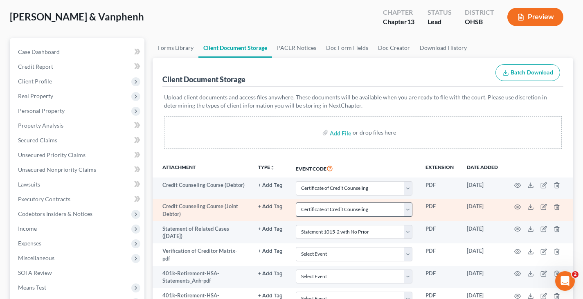
scroll to position [0, 0]
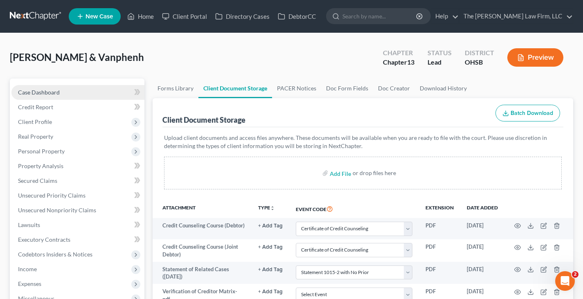
click at [49, 93] on span "Case Dashboard" at bounding box center [39, 92] width 42 height 7
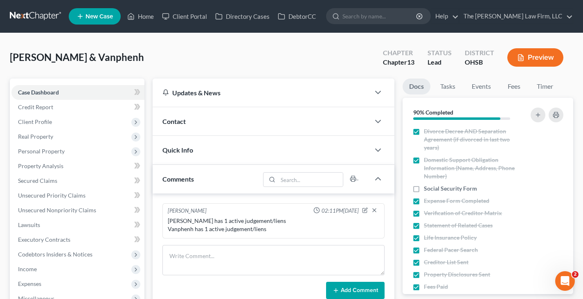
scroll to position [286, 0]
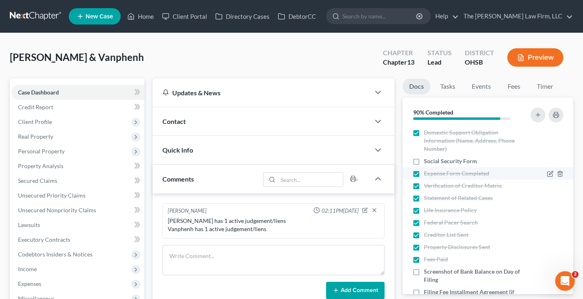
click at [424, 160] on label "Social Security Form" at bounding box center [450, 161] width 53 height 8
click at [427, 160] on input "Social Security Form" at bounding box center [429, 159] width 5 height 5
checkbox input "true"
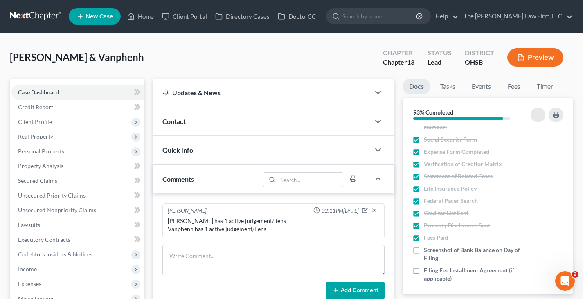
scroll to position [312, 0]
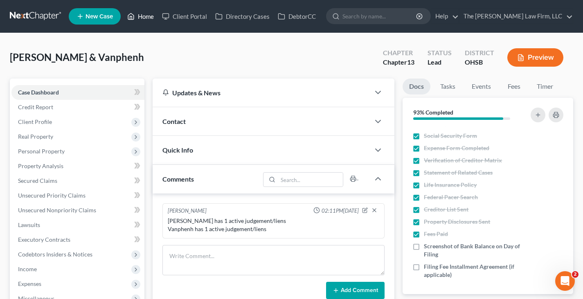
click at [146, 16] on link "Home" at bounding box center [140, 16] width 35 height 15
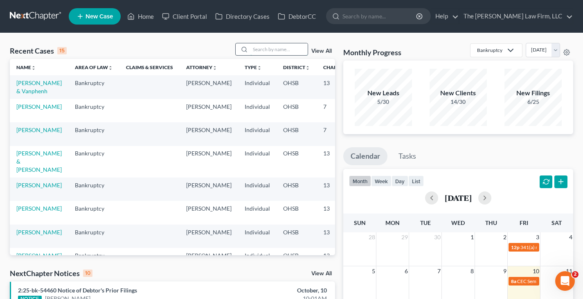
click at [263, 49] on input "search" at bounding box center [278, 49] width 57 height 12
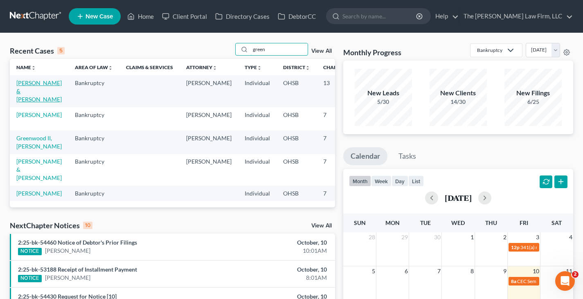
type input "green"
click at [22, 90] on link "[PERSON_NAME] & [PERSON_NAME]" at bounding box center [38, 90] width 45 height 23
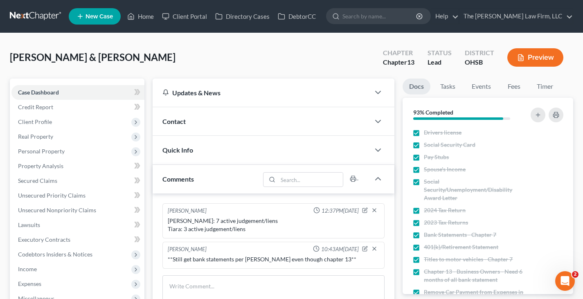
scroll to position [41, 0]
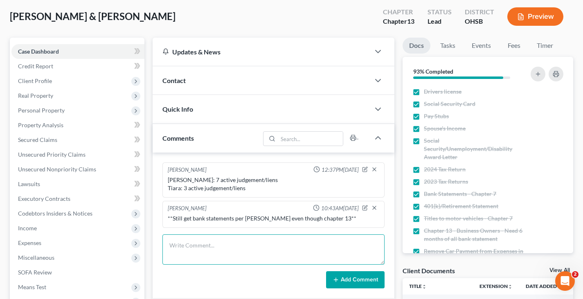
click at [277, 247] on textarea at bounding box center [273, 249] width 222 height 30
type textarea "Still need: Paystubs 10/3 & 10/10 Spouses paystubs 10/3 & 10/10"
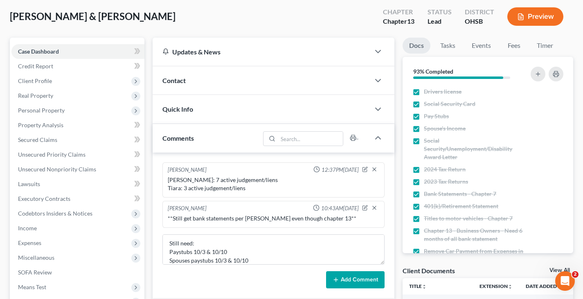
click at [338, 279] on icon at bounding box center [336, 280] width 7 height 7
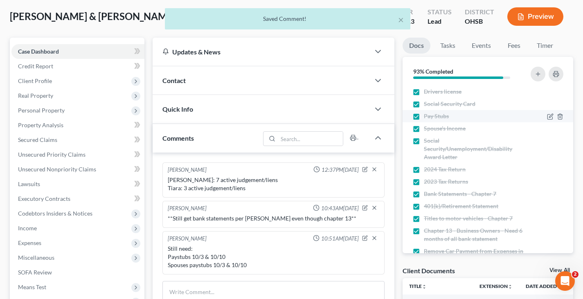
scroll to position [0, 0]
click at [424, 116] on label "Pay Stubs" at bounding box center [436, 116] width 25 height 8
click at [427, 116] on input "Pay Stubs" at bounding box center [429, 114] width 5 height 5
checkbox input "false"
click at [424, 129] on label "Spouse's Income" at bounding box center [445, 128] width 42 height 8
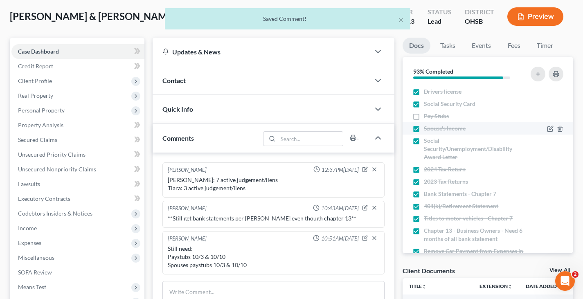
click at [427, 129] on input "Spouse's Income" at bounding box center [429, 126] width 5 height 5
checkbox input "false"
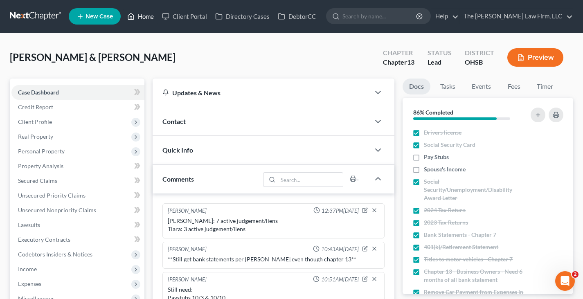
click at [150, 17] on link "Home" at bounding box center [140, 16] width 35 height 15
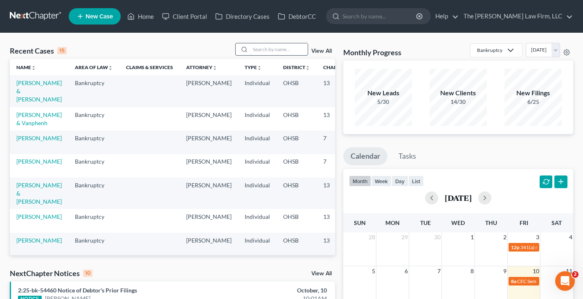
click at [270, 50] on input "search" at bounding box center [278, 49] width 57 height 12
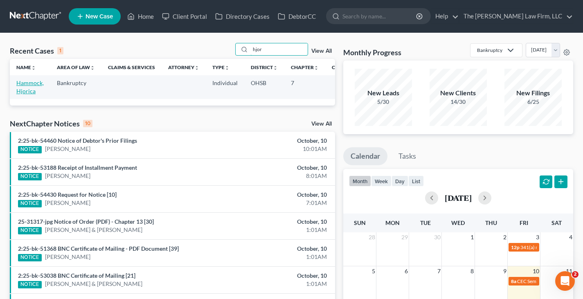
type input "hjor"
click at [30, 82] on link "Hammock, Hjorica" at bounding box center [29, 86] width 27 height 15
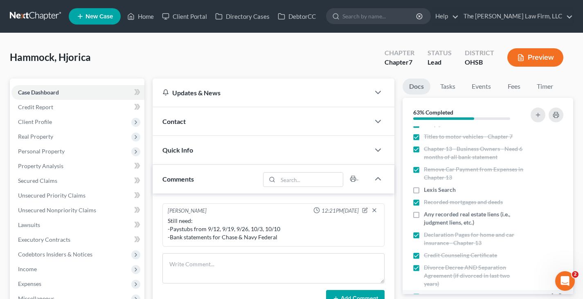
scroll to position [82, 0]
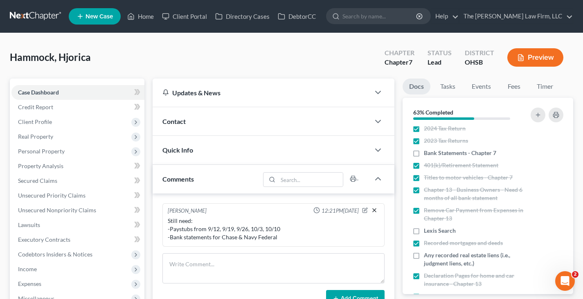
click at [374, 209] on line "button" at bounding box center [374, 210] width 3 height 3
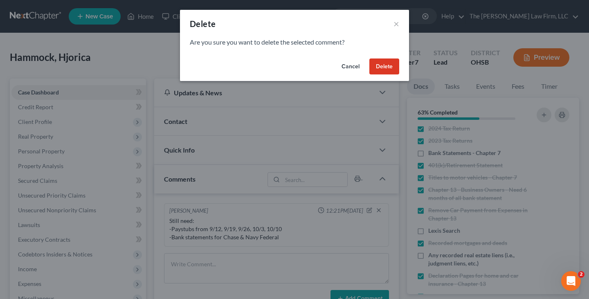
click at [386, 67] on button "Delete" at bounding box center [385, 67] width 30 height 16
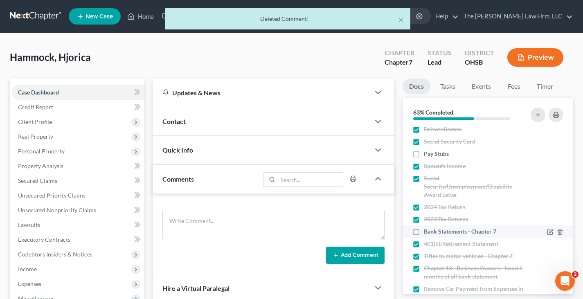
scroll to position [0, 0]
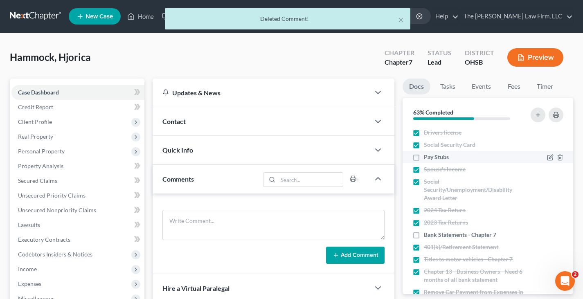
click at [424, 158] on label "Pay Stubs" at bounding box center [436, 157] width 25 height 8
click at [427, 158] on input "Pay Stubs" at bounding box center [429, 155] width 5 height 5
checkbox input "true"
click at [424, 235] on label "Bank Statements - Chapter 7" at bounding box center [460, 235] width 72 height 8
click at [427, 235] on input "Bank Statements - Chapter 7" at bounding box center [429, 233] width 5 height 5
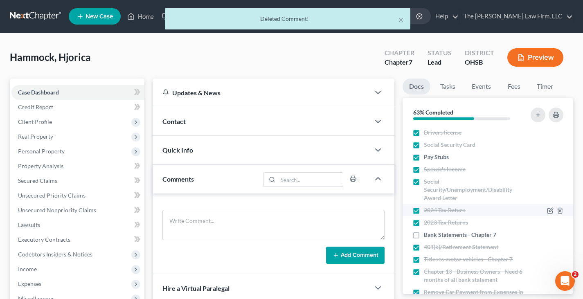
checkbox input "true"
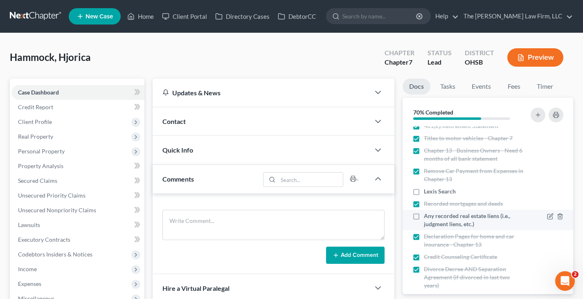
scroll to position [123, 0]
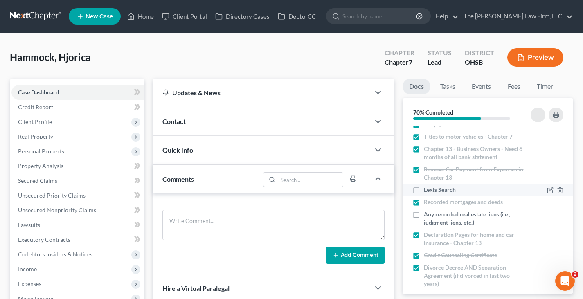
click at [424, 189] on label "Lexis Search" at bounding box center [440, 190] width 32 height 8
click at [427, 189] on input "Lexis Search" at bounding box center [429, 188] width 5 height 5
checkbox input "true"
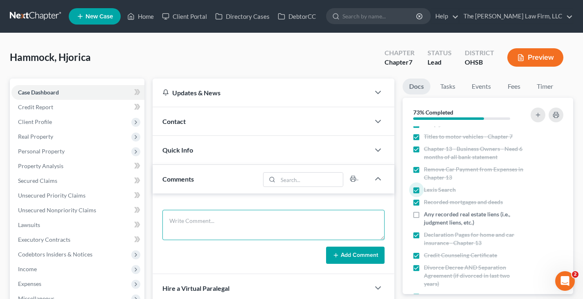
click at [218, 216] on textarea at bounding box center [273, 225] width 222 height 30
type textarea "1 active judgement/liens"
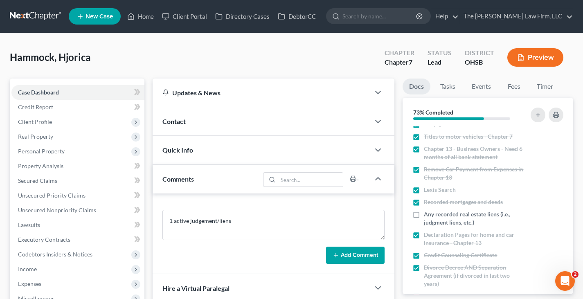
click at [335, 255] on icon at bounding box center [336, 255] width 7 height 7
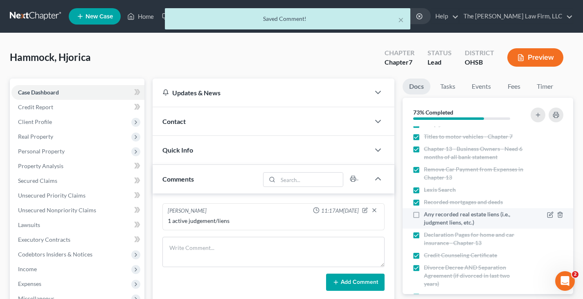
click at [424, 215] on label "Any recorded real estate liens (i.e., judgment liens, etc.)" at bounding box center [473, 218] width 99 height 16
click at [427, 215] on input "Any recorded real estate liens (i.e., judgment liens, etc.)" at bounding box center [429, 212] width 5 height 5
checkbox input "true"
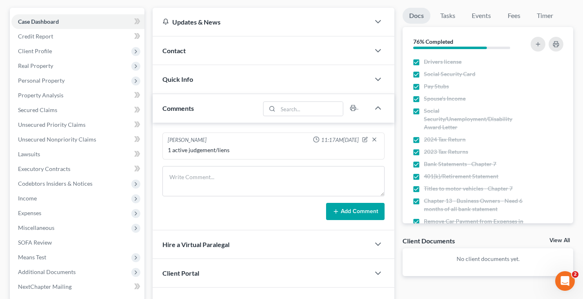
scroll to position [0, 0]
